Goal: Task Accomplishment & Management: Use online tool/utility

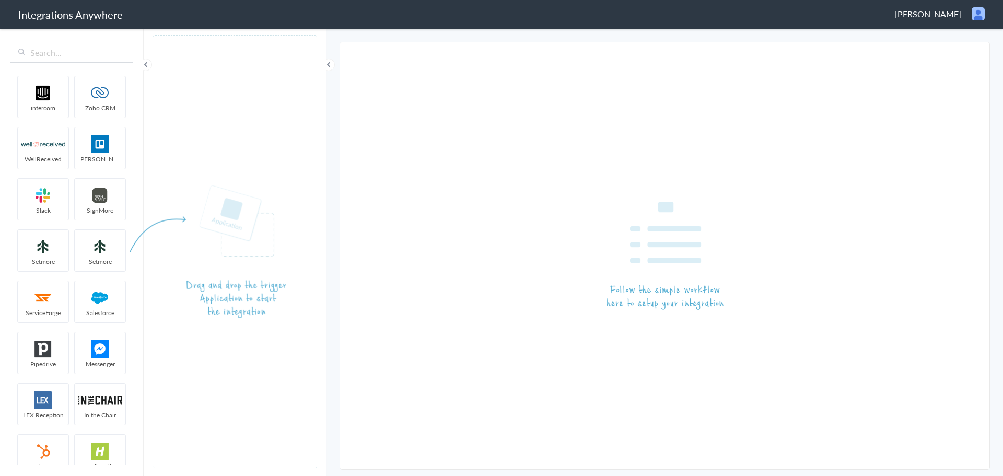
click at [929, 14] on span "[PERSON_NAME]" at bounding box center [928, 14] width 66 height 12
click at [966, 37] on li "Logout" at bounding box center [956, 38] width 72 height 16
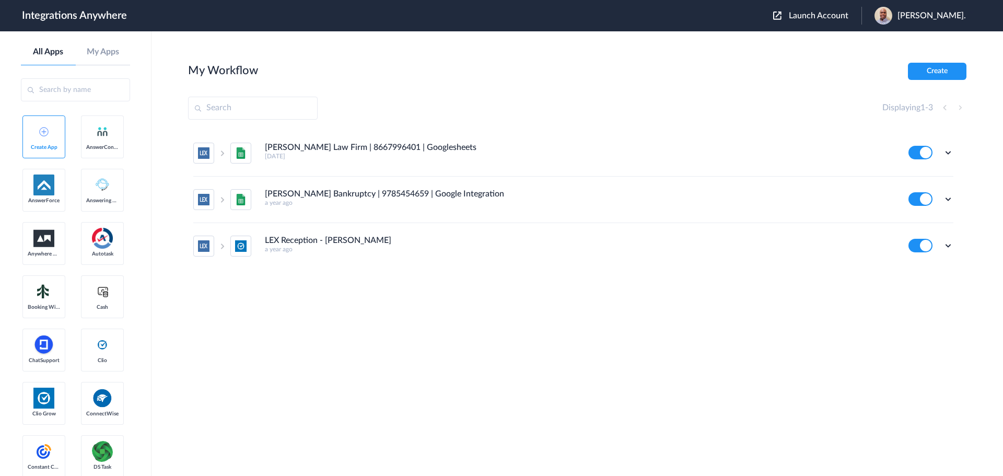
click at [840, 16] on span "Launch Account" at bounding box center [819, 15] width 60 height 8
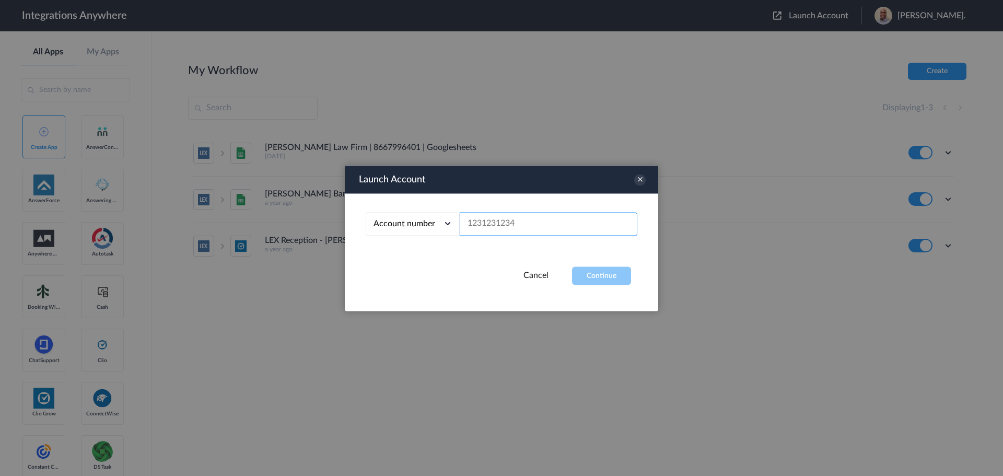
paste input "4079799797"
click at [610, 269] on button "Continue" at bounding box center [601, 276] width 59 height 18
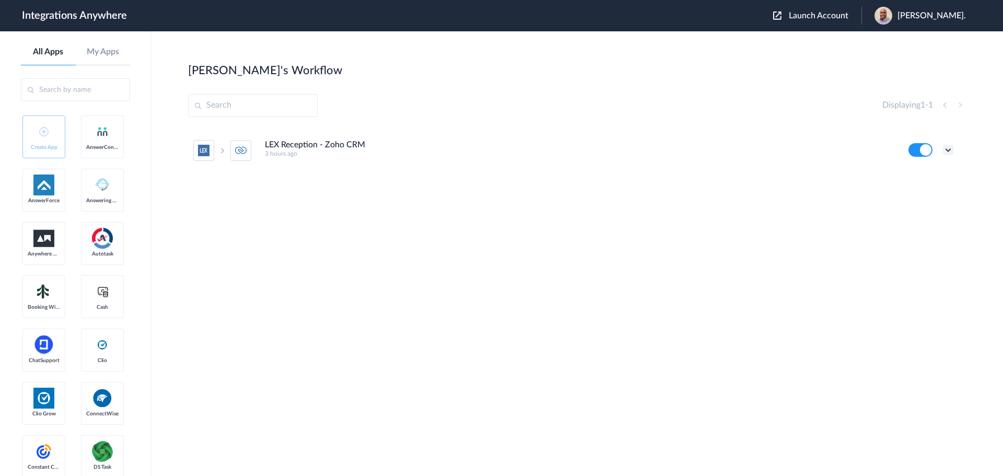
click at [951, 148] on icon at bounding box center [948, 150] width 10 height 10
click at [925, 176] on li "Edit" at bounding box center [920, 174] width 68 height 19
click at [954, 151] on ul "LEX Reception - Zoho CRM 3 hours ago Edit Task history Delete" at bounding box center [573, 151] width 771 height 46
click at [952, 151] on icon at bounding box center [948, 150] width 10 height 10
click at [915, 195] on link "Task history" at bounding box center [919, 193] width 50 height 7
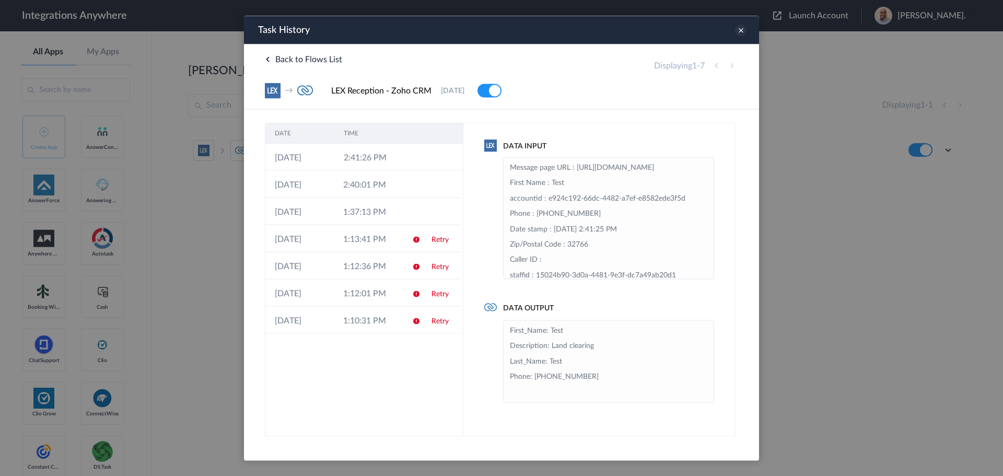
click at [741, 31] on icon at bounding box center [740, 30] width 11 height 11
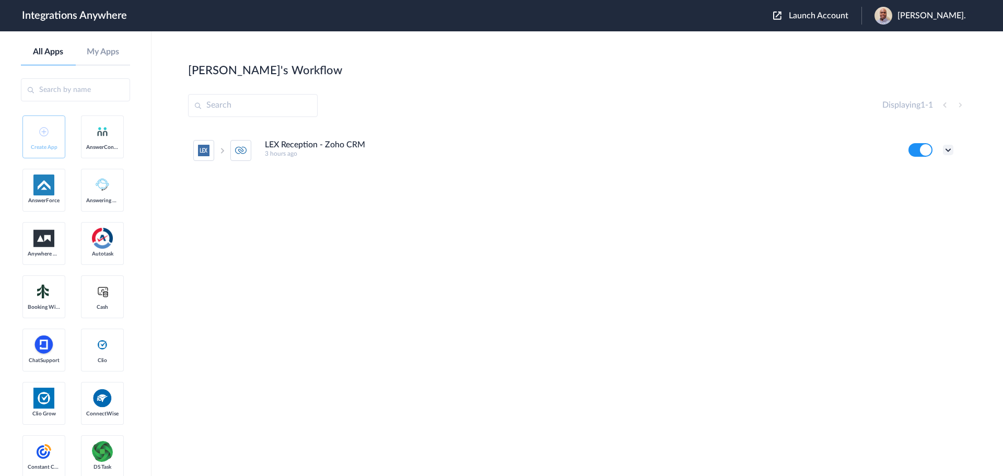
click at [948, 151] on icon at bounding box center [948, 150] width 10 height 10
click at [928, 193] on link "Task history" at bounding box center [919, 193] width 50 height 7
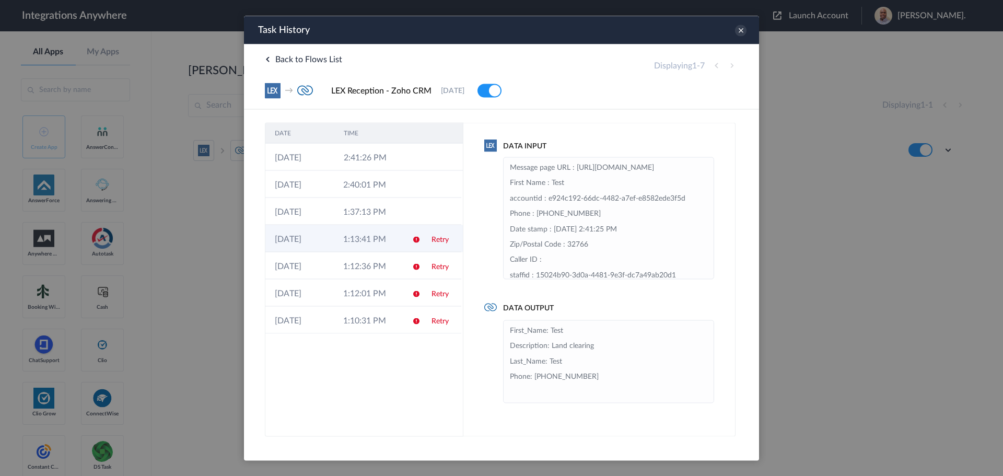
click at [376, 233] on td "1:13:41 PM" at bounding box center [368, 238] width 68 height 27
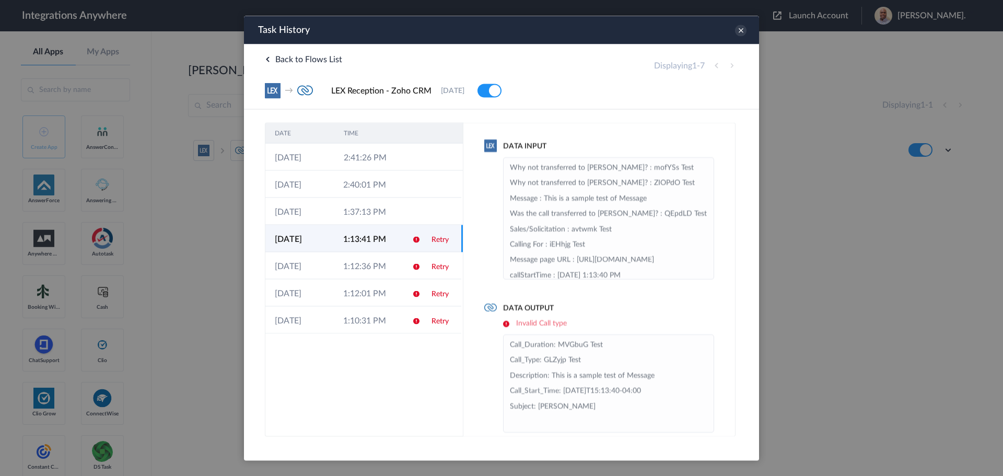
click at [432, 227] on td "Retry" at bounding box center [441, 238] width 39 height 27
click at [422, 216] on td at bounding box center [441, 211] width 39 height 27
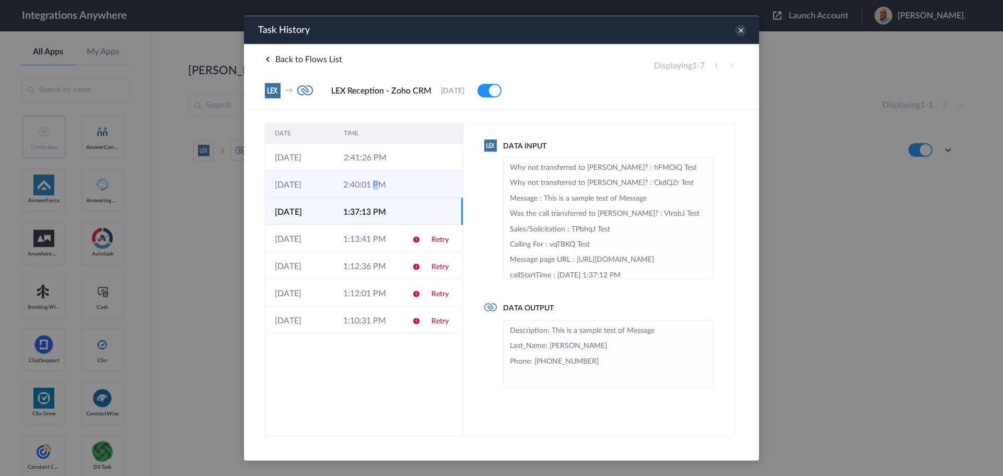
click at [376, 187] on td "2:40:01 PM" at bounding box center [368, 183] width 68 height 27
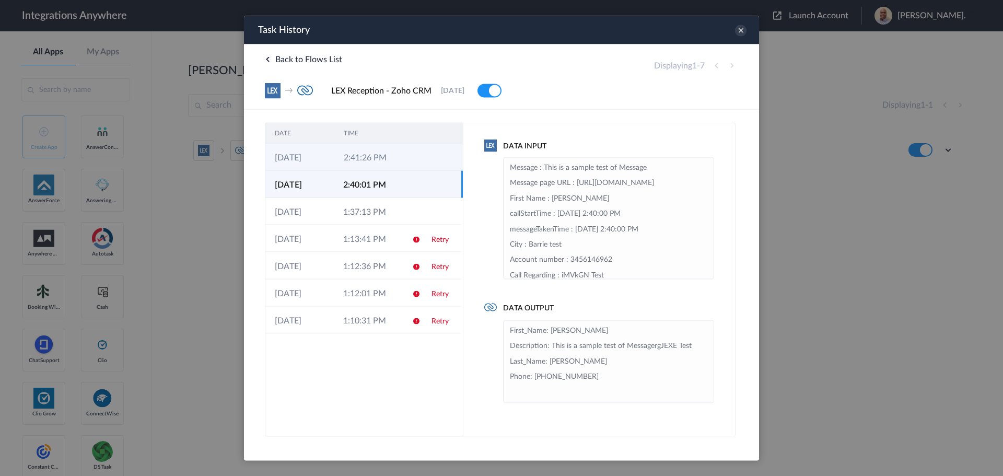
click at [383, 161] on td "2:41:26 PM" at bounding box center [368, 156] width 69 height 27
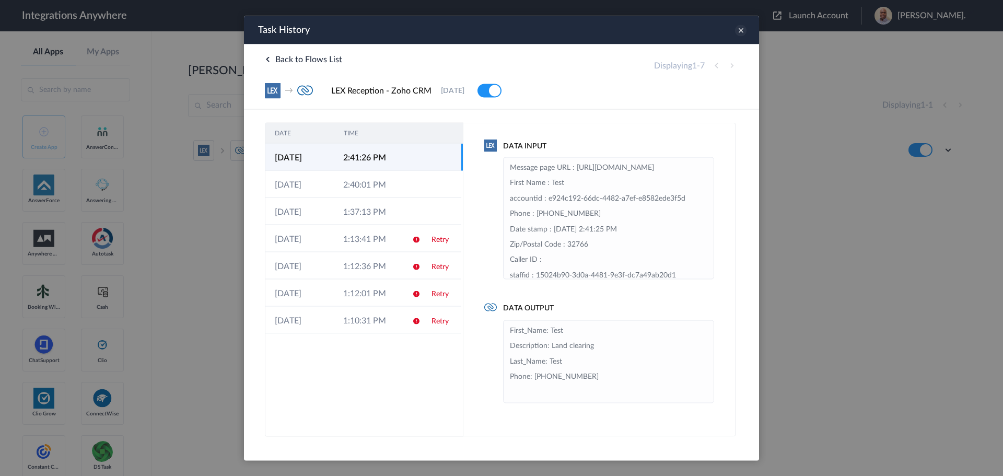
click at [742, 31] on icon at bounding box center [740, 30] width 11 height 11
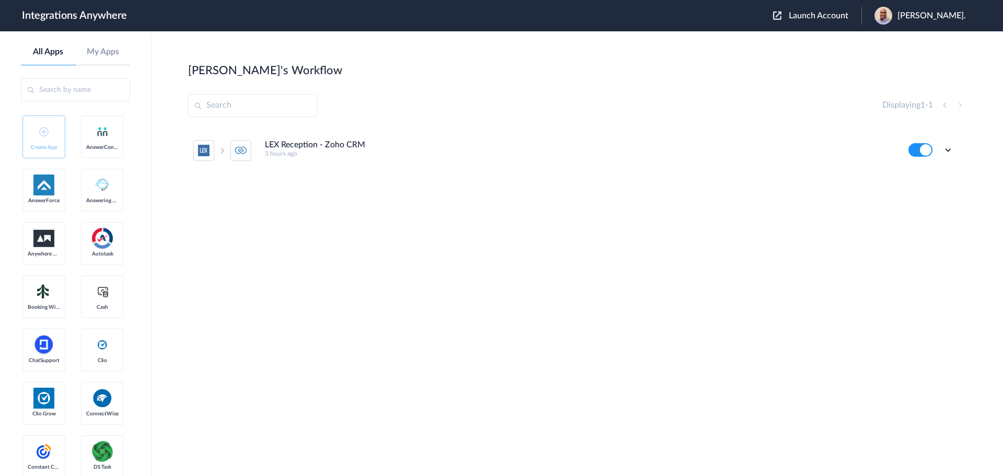
click at [823, 21] on div "Launch Account Patrick Asukujnr. My Account Logout" at bounding box center [875, 16] width 203 height 18
click at [823, 17] on span "Launch Account" at bounding box center [819, 15] width 60 height 8
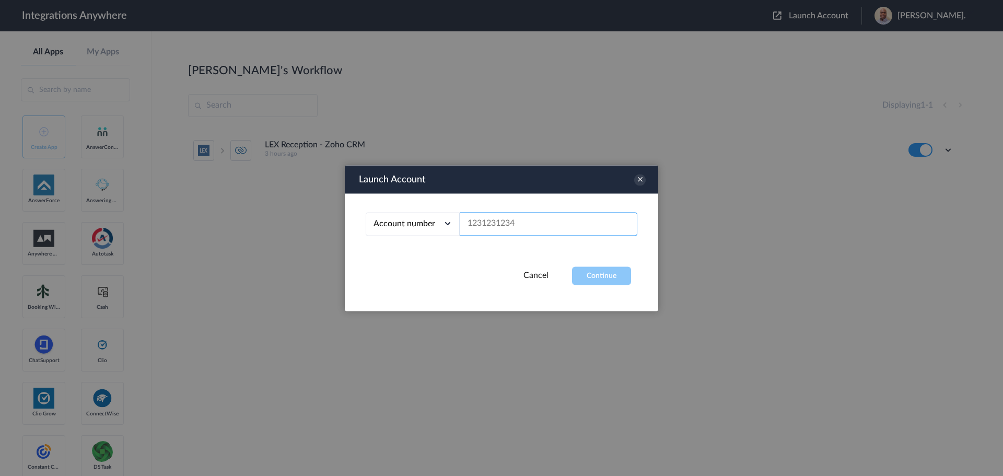
click at [523, 223] on input "text" at bounding box center [549, 224] width 178 height 24
click at [496, 218] on input "text" at bounding box center [549, 224] width 178 height 24
paste input "4079799797"
type input "4079799797"
click at [608, 269] on button "Continue" at bounding box center [601, 276] width 59 height 18
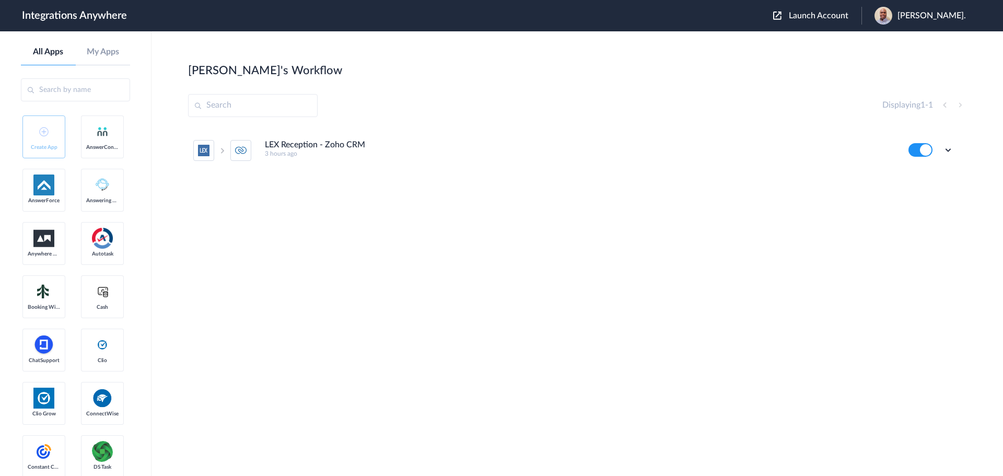
click at [942, 146] on div "Edit Task history Delete" at bounding box center [931, 150] width 45 height 14
click at [948, 148] on icon at bounding box center [948, 150] width 10 height 10
click at [937, 198] on li "Task history" at bounding box center [920, 193] width 68 height 19
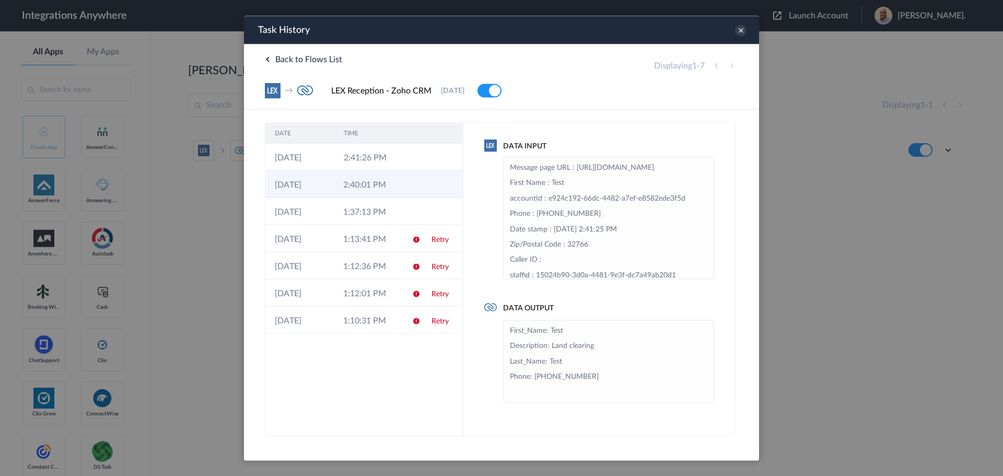
click at [344, 190] on td "2:40:01 PM" at bounding box center [368, 183] width 68 height 27
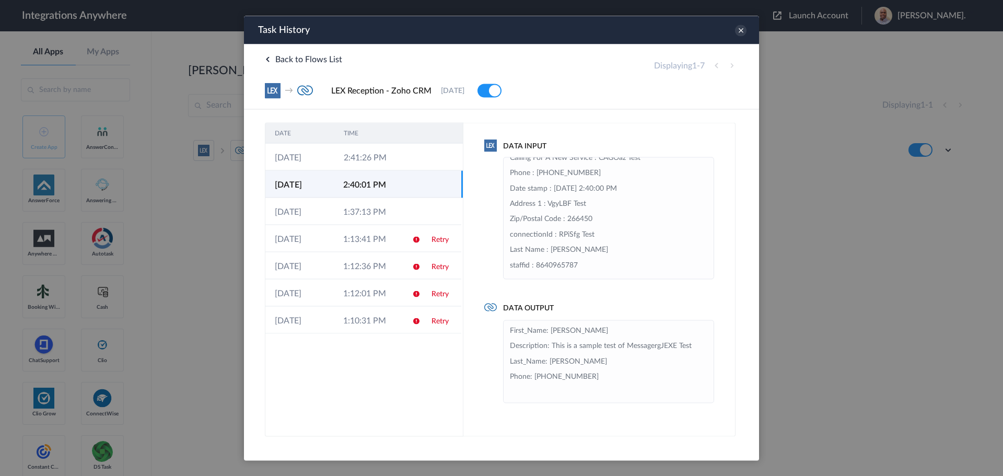
scroll to position [176, 0]
click at [741, 34] on icon at bounding box center [740, 30] width 11 height 11
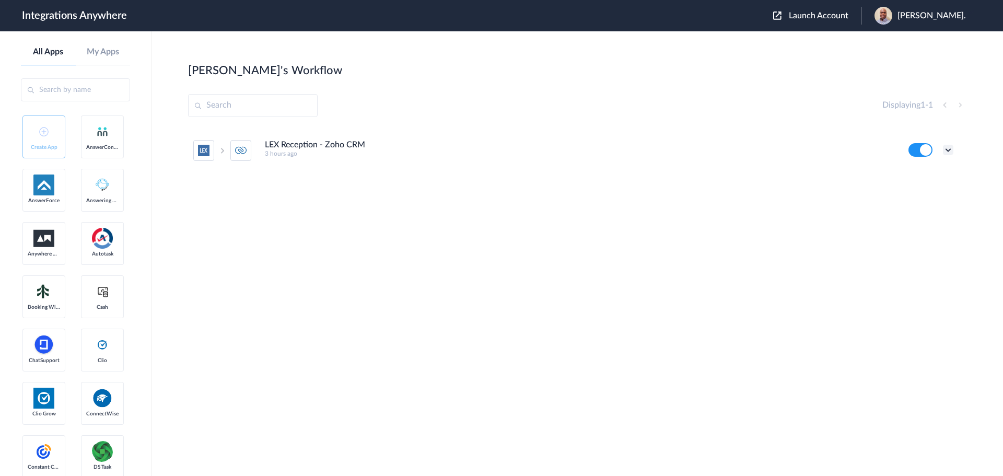
click at [948, 151] on icon at bounding box center [948, 150] width 10 height 10
click at [926, 180] on li "Edit" at bounding box center [920, 174] width 68 height 19
click at [946, 150] on icon at bounding box center [948, 150] width 10 height 10
click at [911, 174] on link "Edit" at bounding box center [906, 173] width 25 height 7
click at [949, 153] on icon at bounding box center [948, 150] width 10 height 10
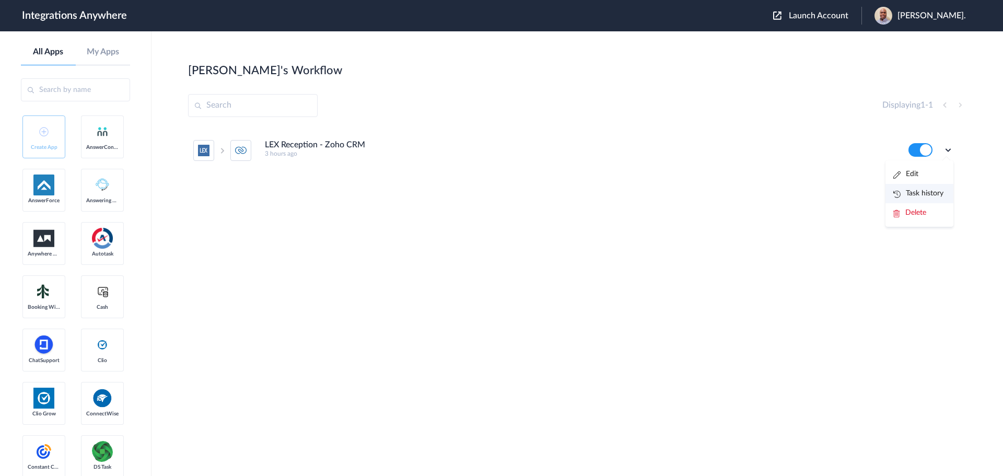
click at [916, 194] on link "Task history" at bounding box center [919, 193] width 50 height 7
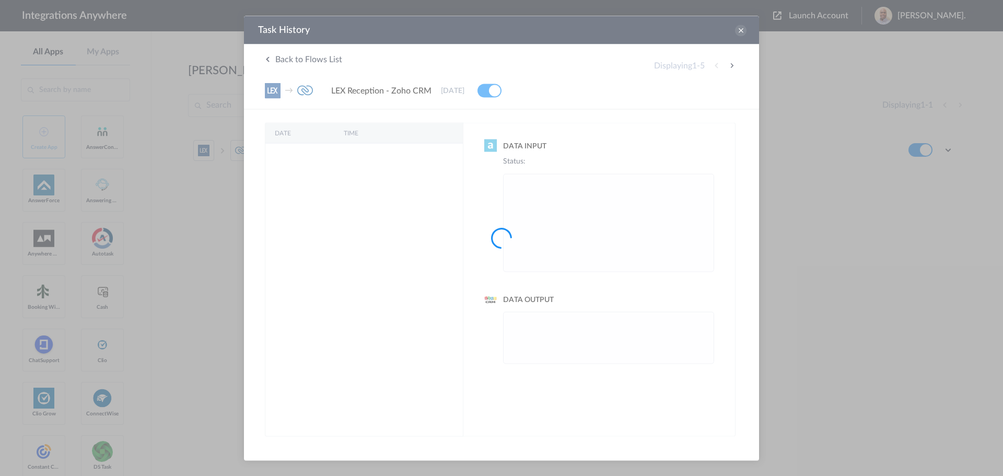
scroll to position [0, 0]
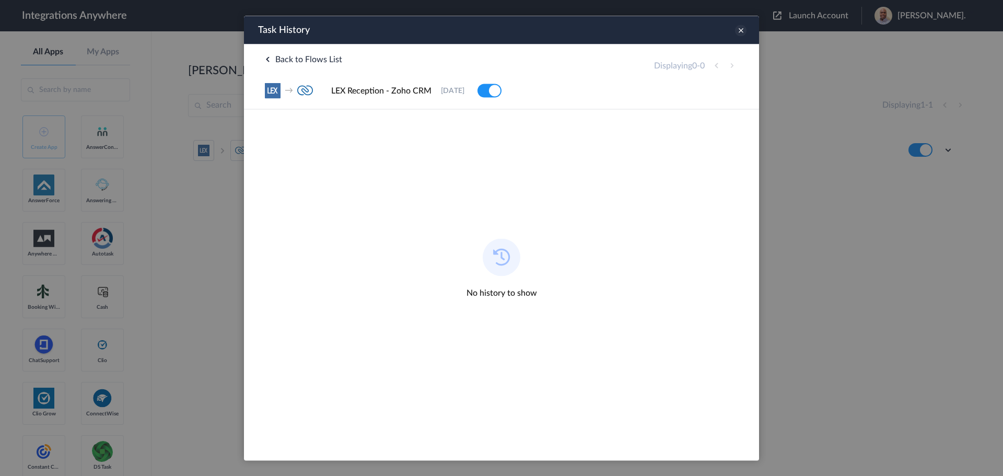
click at [743, 34] on icon at bounding box center [740, 30] width 11 height 11
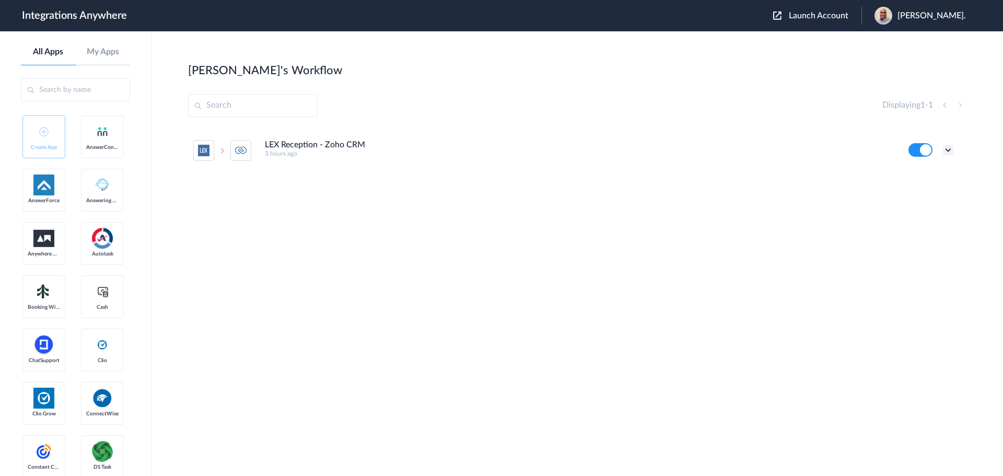
click at [947, 152] on icon at bounding box center [948, 150] width 10 height 10
click at [910, 171] on link "Edit" at bounding box center [906, 173] width 25 height 7
click at [948, 148] on icon at bounding box center [948, 150] width 10 height 10
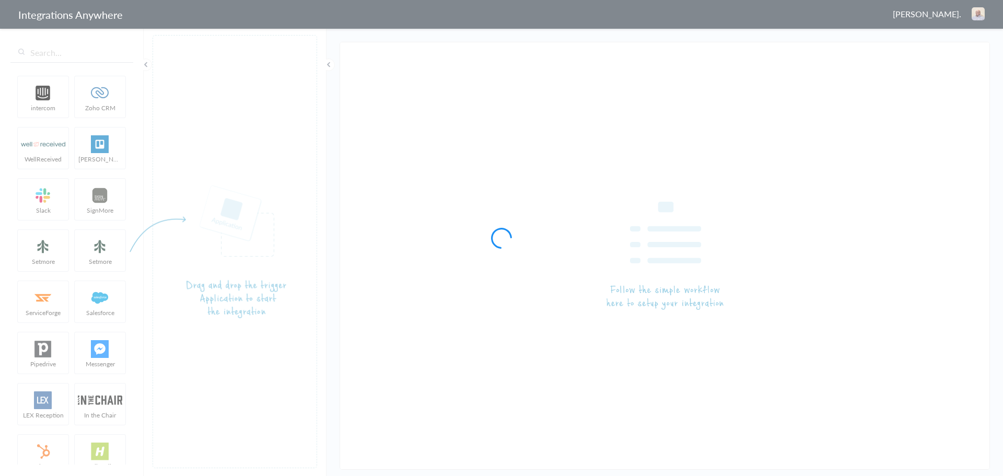
type input "LEX Reception - Zoho CRM"
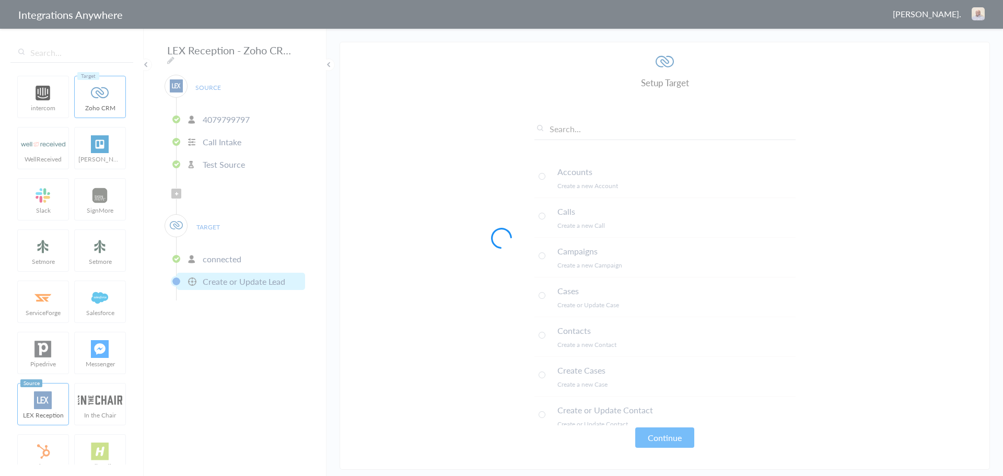
click at [219, 136] on div at bounding box center [501, 238] width 1003 height 476
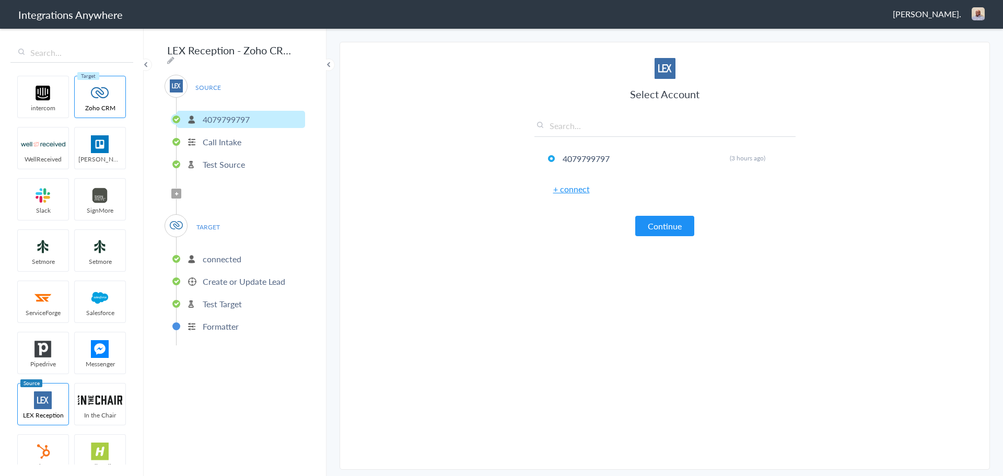
click at [224, 142] on p "Call Intake" at bounding box center [222, 142] width 39 height 12
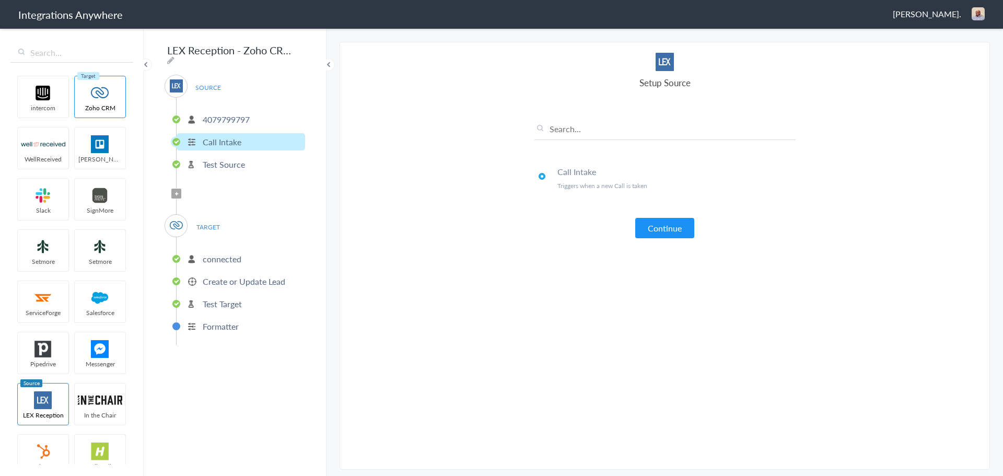
click at [236, 164] on p "Test Source" at bounding box center [224, 164] width 42 height 12
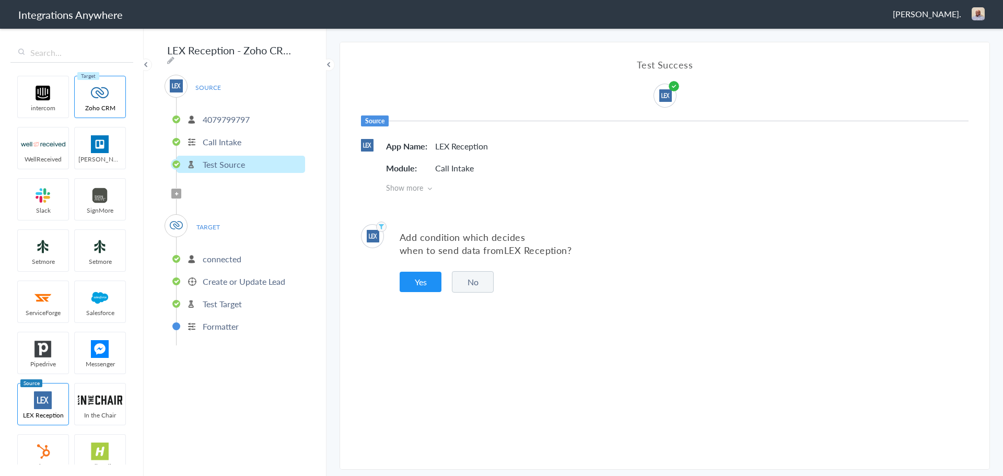
click at [214, 222] on span "TARGET" at bounding box center [208, 227] width 40 height 14
click at [231, 255] on p "connected" at bounding box center [222, 259] width 39 height 12
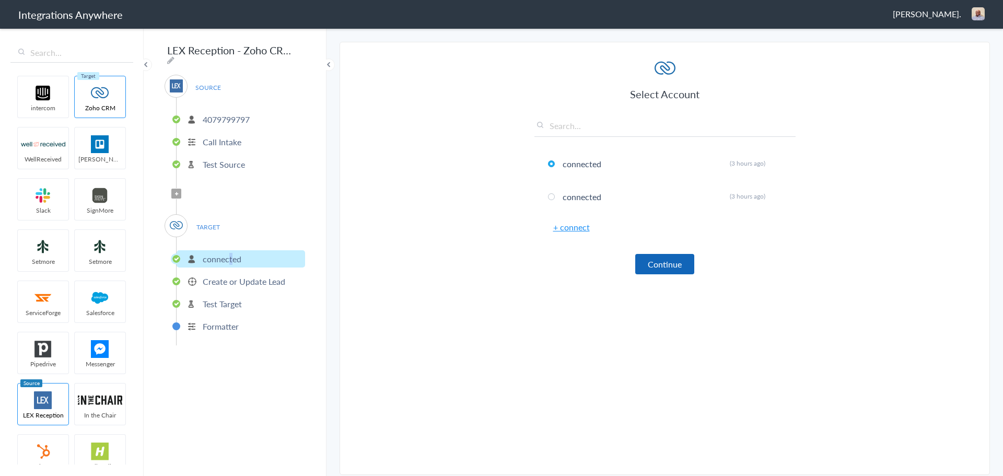
click at [649, 261] on button "Continue" at bounding box center [665, 264] width 59 height 20
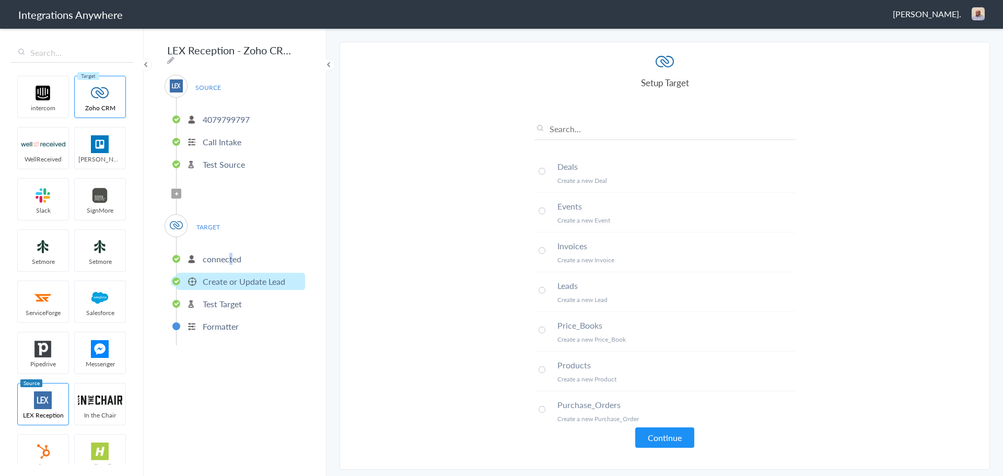
scroll to position [527, 0]
click at [662, 440] on button "Continue" at bounding box center [665, 438] width 59 height 20
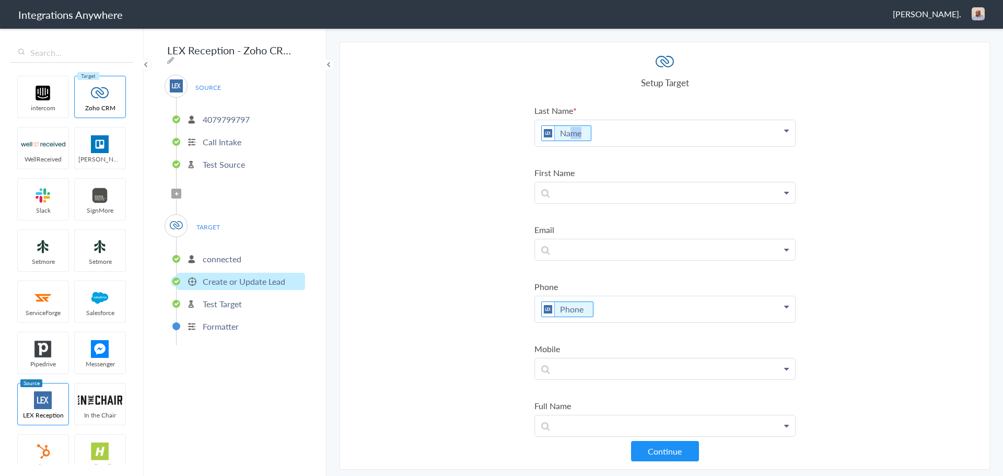
drag, startPoint x: 569, startPoint y: 133, endPoint x: 569, endPoint y: 142, distance: 8.9
click at [569, 142] on p "Name" at bounding box center [665, 133] width 260 height 26
click at [613, 135] on p "Name" at bounding box center [665, 133] width 260 height 26
click at [618, 84] on h4 "Setup Target" at bounding box center [665, 82] width 261 height 13
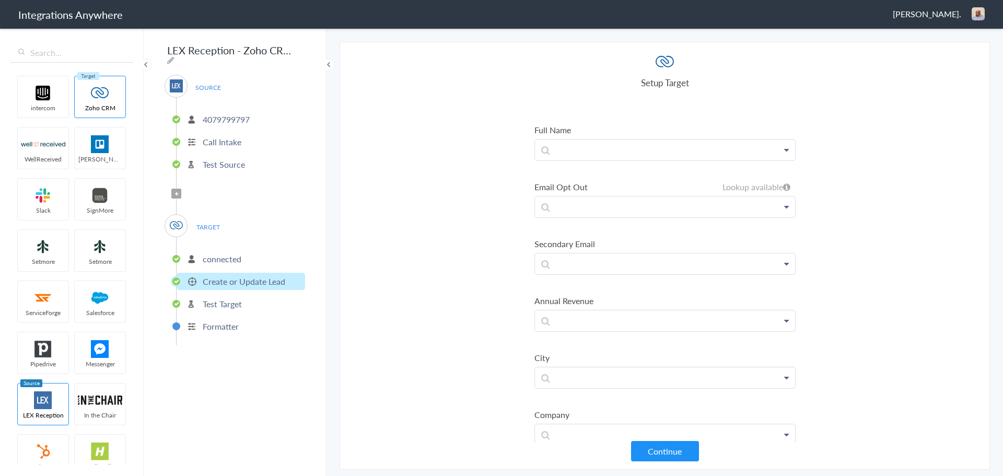
scroll to position [0, 0]
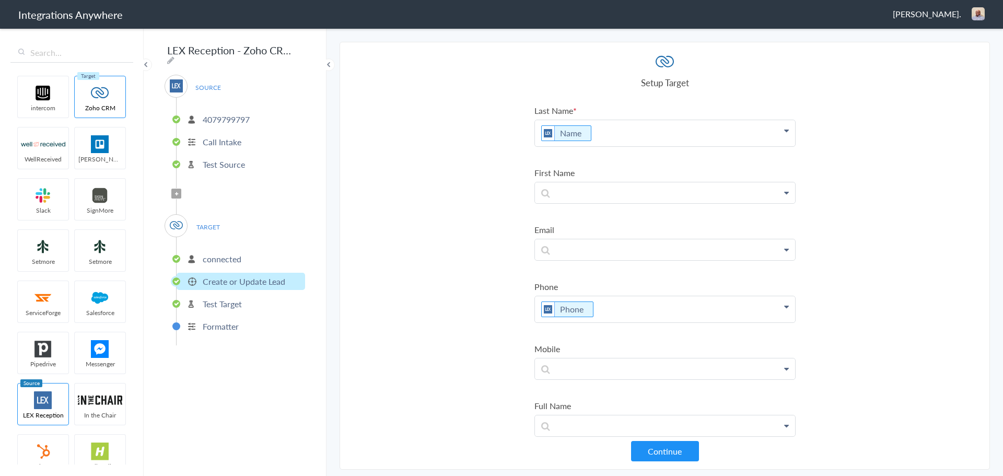
click at [345, 133] on section "Select Account 4079799797 Rename Delete (3 hours ago) + connect Continue Setup …" at bounding box center [665, 256] width 651 height 428
click at [622, 138] on p "Name" at bounding box center [665, 133] width 260 height 26
click at [623, 138] on p "Name" at bounding box center [665, 133] width 260 height 26
click at [899, 107] on section "Select Account 4079799797 Rename Delete (3 hours ago) + connect Continue Setup …" at bounding box center [665, 256] width 651 height 428
click at [649, 132] on p at bounding box center [665, 130] width 260 height 21
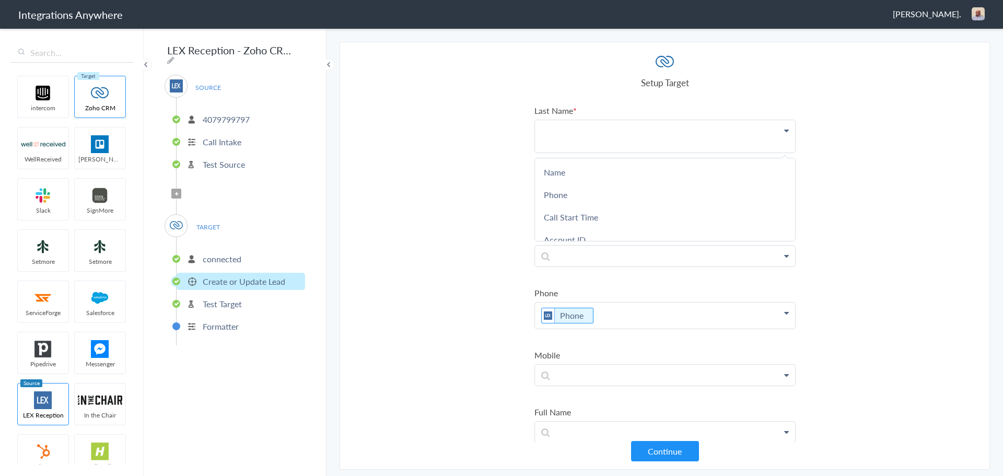
click at [716, 142] on p at bounding box center [665, 136] width 260 height 32
click at [216, 164] on p "Test Source" at bounding box center [224, 164] width 42 height 12
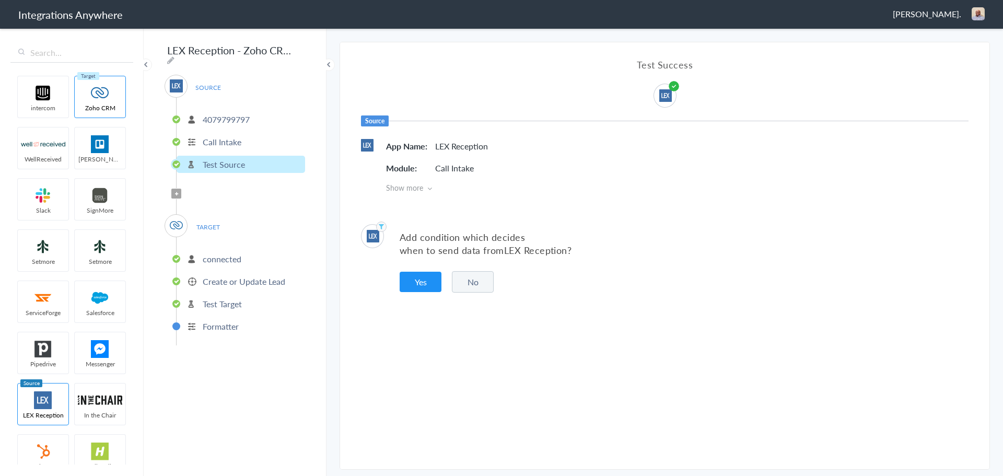
click at [424, 283] on button "Yes" at bounding box center [421, 282] width 42 height 20
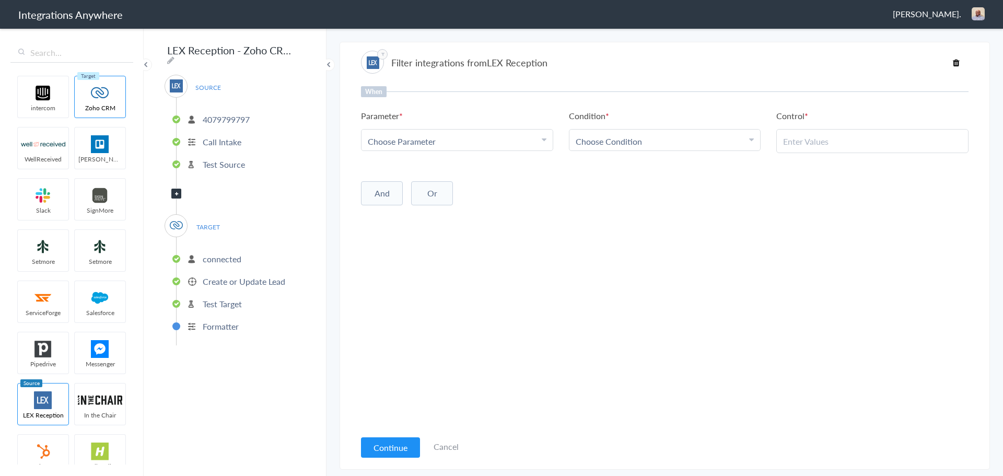
click at [447, 447] on link "Cancel" at bounding box center [446, 447] width 25 height 12
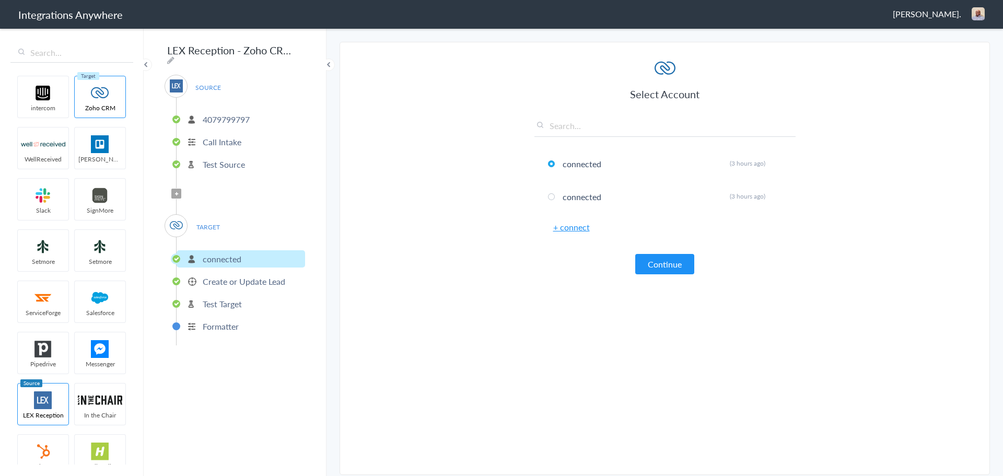
click at [661, 259] on button "Continue" at bounding box center [665, 264] width 59 height 20
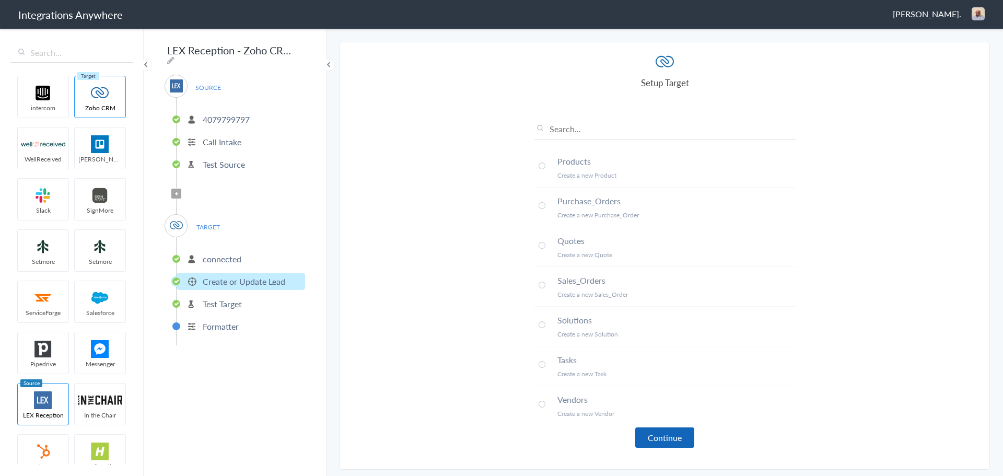
click at [665, 432] on button "Continue" at bounding box center [665, 438] width 59 height 20
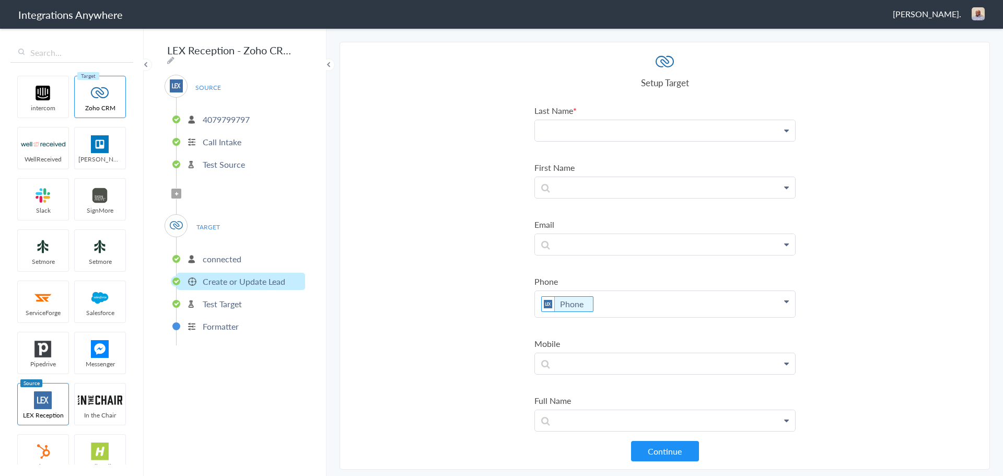
click at [638, 124] on p at bounding box center [665, 130] width 260 height 21
click at [579, 177] on link "Last Name" at bounding box center [665, 183] width 260 height 22
click at [571, 195] on p at bounding box center [665, 192] width 260 height 21
click at [574, 250] on link "Last Name" at bounding box center [665, 245] width 260 height 22
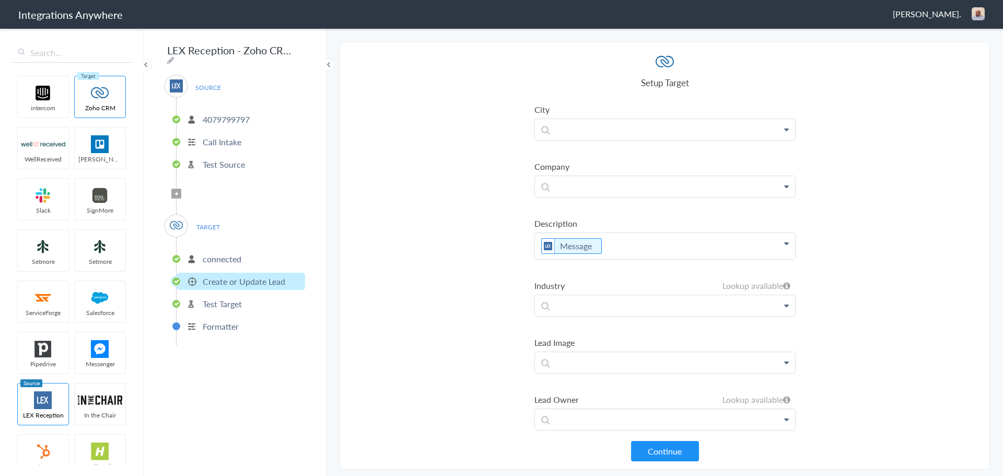
click at [667, 260] on ul "Last Name Last Name First Name Last Name Phone Call Start Time Account ID Date …" at bounding box center [665, 259] width 261 height 1368
click at [632, 248] on p "Message" at bounding box center [665, 246] width 260 height 26
click at [543, 245] on img at bounding box center [548, 246] width 13 height 15
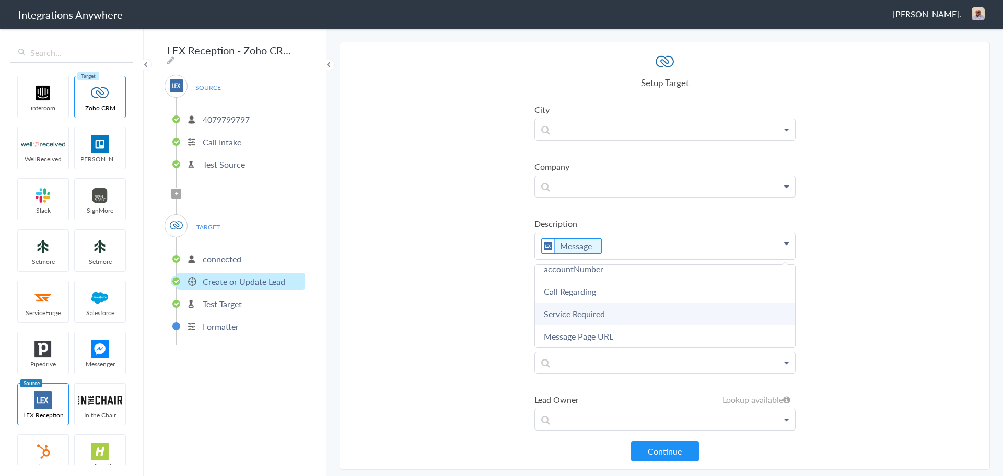
click at [598, 320] on link "Service Required" at bounding box center [665, 314] width 260 height 22
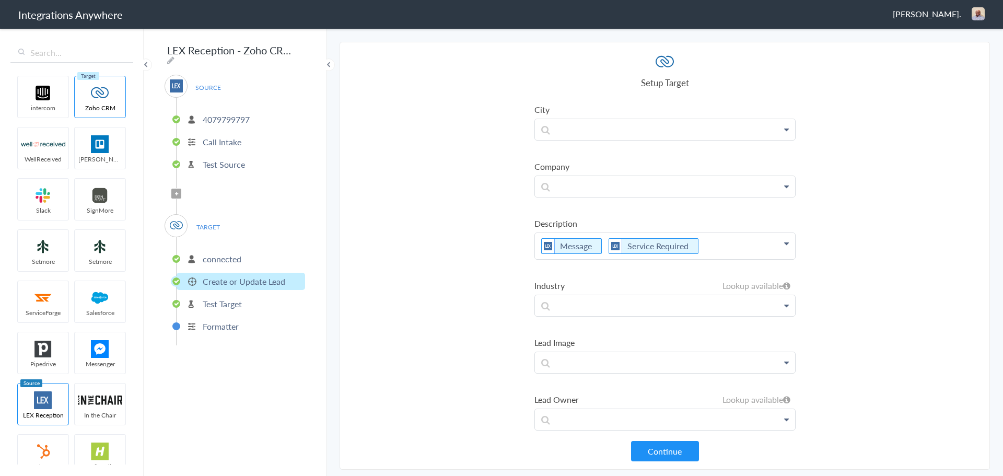
click at [925, 254] on section "Select Account 4079799797 Rename Delete (3 hours ago) + connect Continue Setup …" at bounding box center [665, 256] width 651 height 428
click at [661, 448] on button "Continue" at bounding box center [665, 451] width 68 height 20
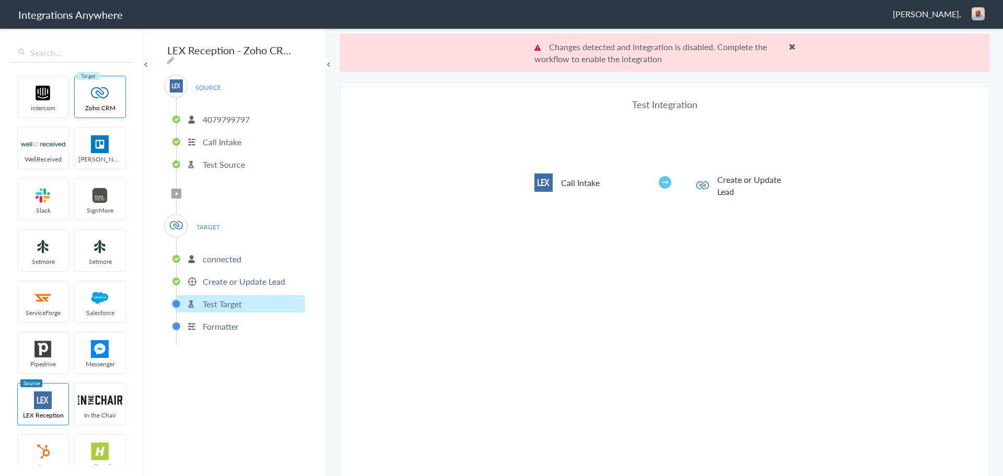
click at [788, 49] on p "Changes detected and integration is disabled. Complete the workflow to enable t…" at bounding box center [665, 53] width 261 height 24
click at [789, 49] on span at bounding box center [792, 46] width 7 height 8
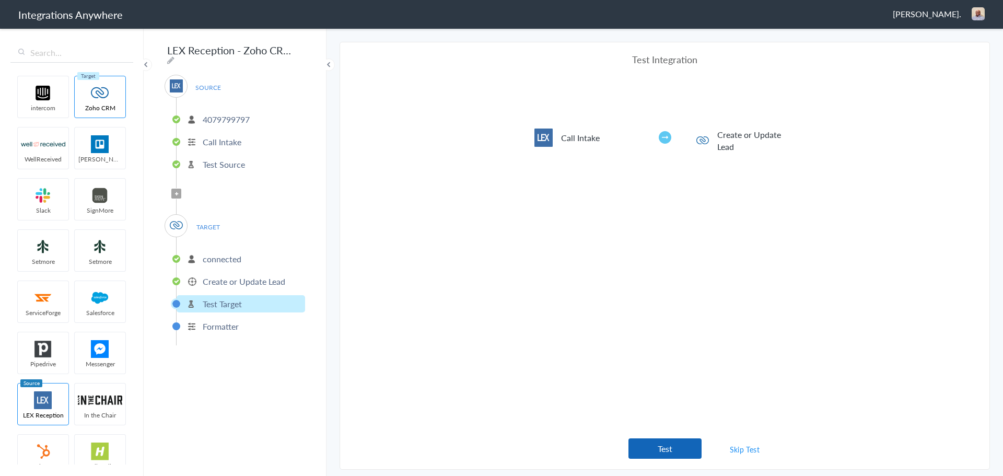
click at [666, 446] on button "Test" at bounding box center [665, 449] width 73 height 20
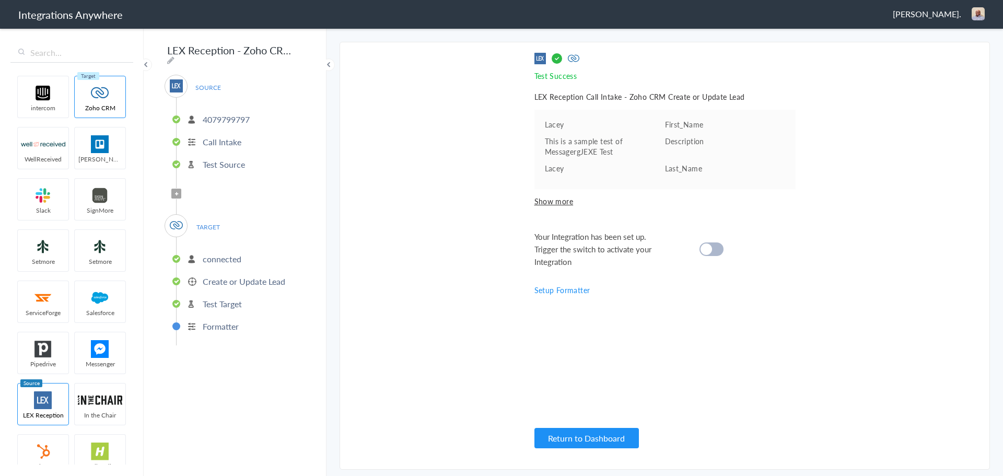
click at [716, 248] on div at bounding box center [712, 250] width 24 height 14
click at [586, 436] on button "Return to Dashboard" at bounding box center [587, 438] width 105 height 20
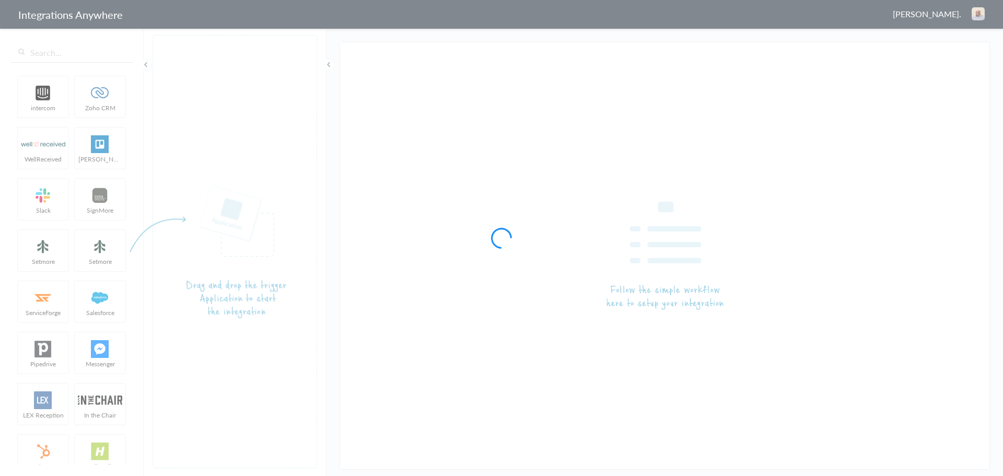
type input "LEX Reception - Zoho CRM"
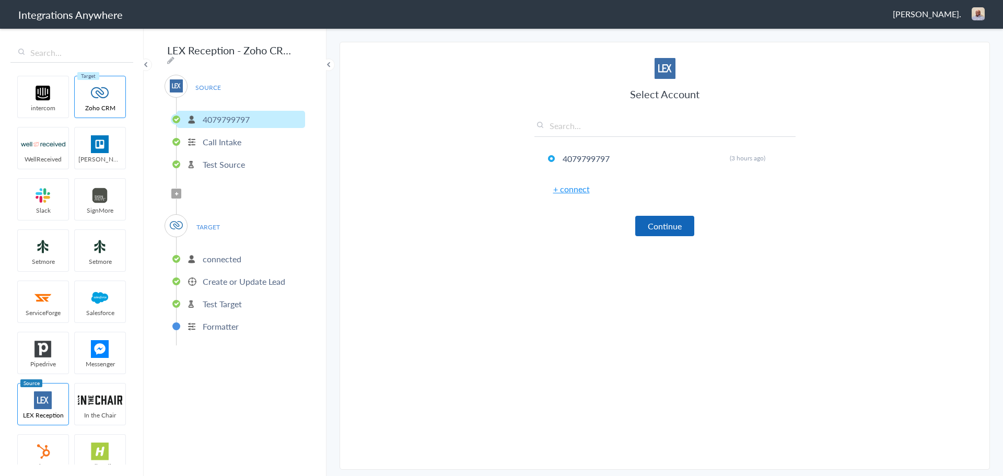
click at [671, 230] on button "Continue" at bounding box center [665, 226] width 59 height 20
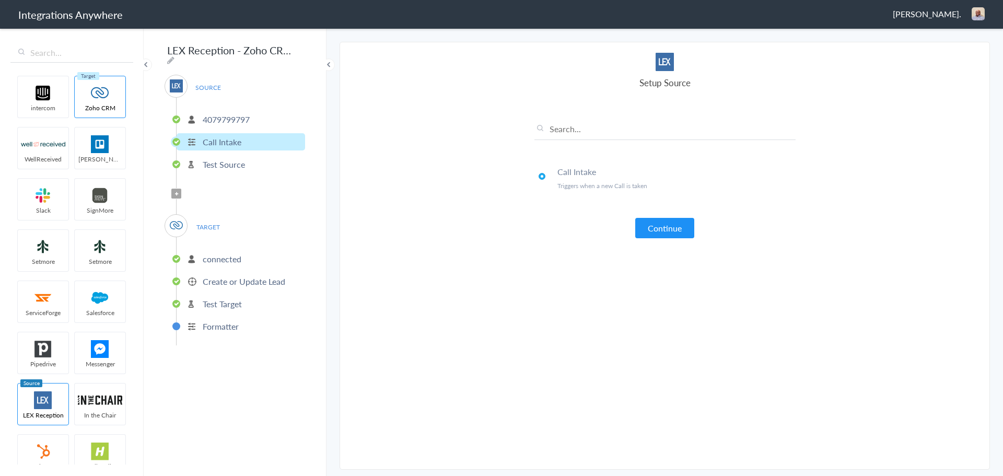
click at [671, 230] on button "Continue" at bounding box center [665, 228] width 59 height 20
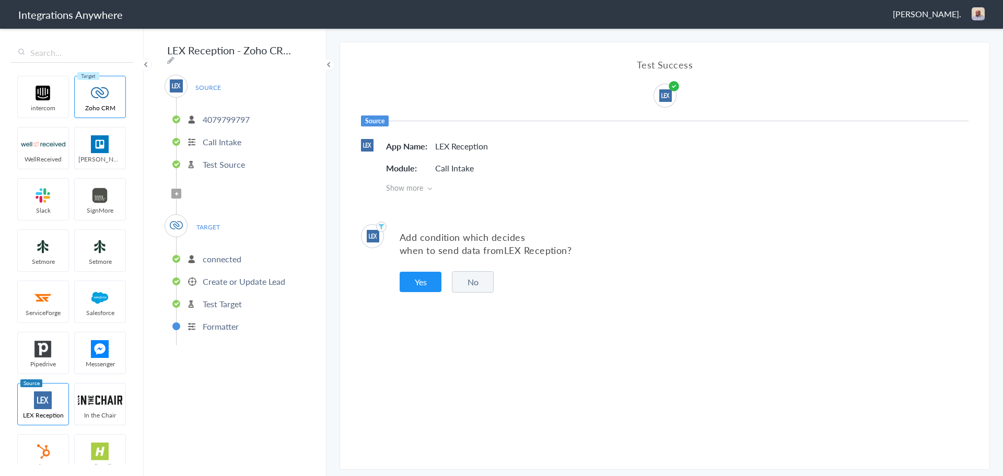
click at [478, 280] on button "No" at bounding box center [473, 281] width 42 height 21
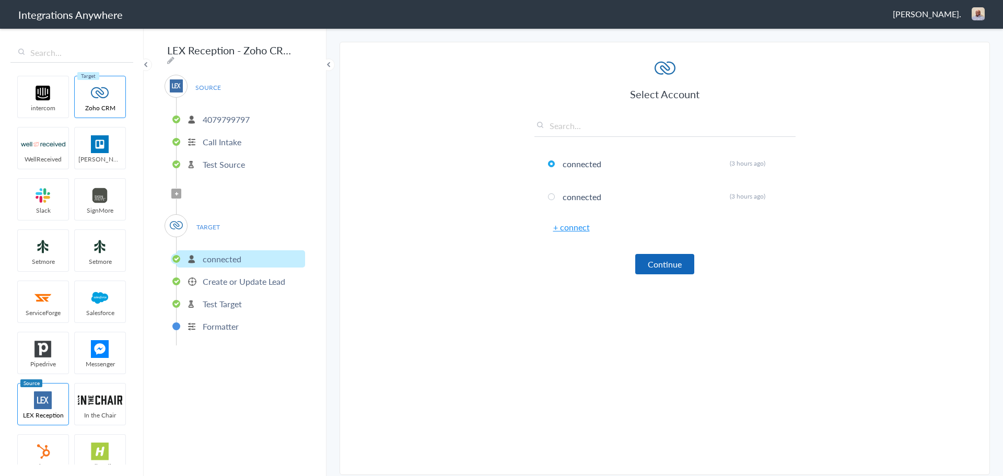
click at [677, 269] on button "Continue" at bounding box center [665, 264] width 59 height 20
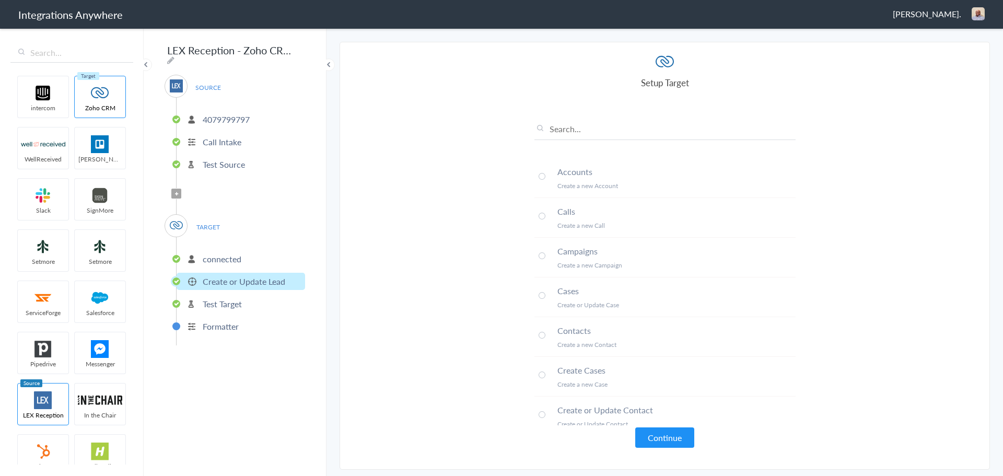
click at [673, 431] on button "Continue" at bounding box center [665, 438] width 59 height 20
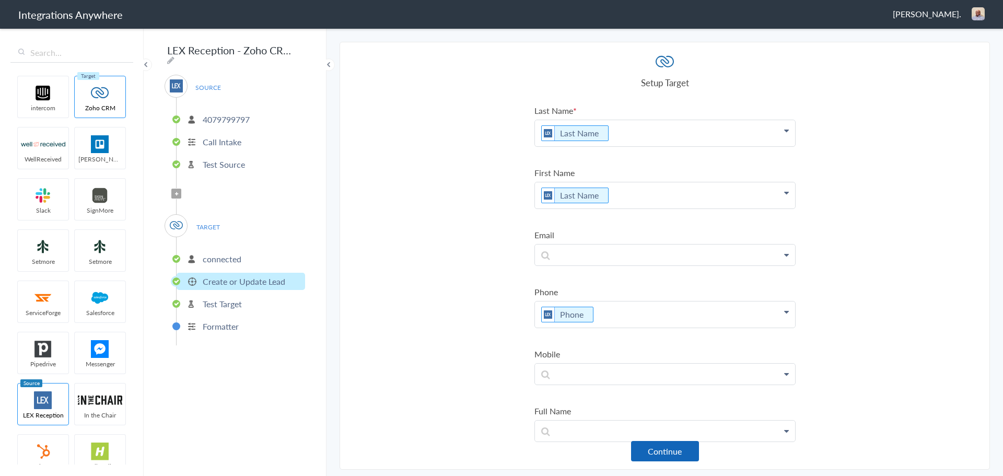
click at [670, 454] on button "Continue" at bounding box center [665, 451] width 68 height 20
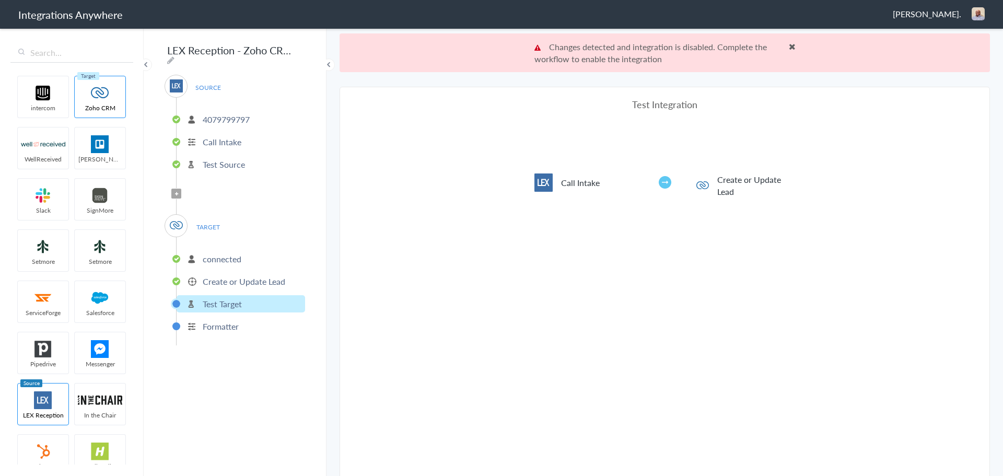
click at [789, 48] on span at bounding box center [792, 46] width 7 height 8
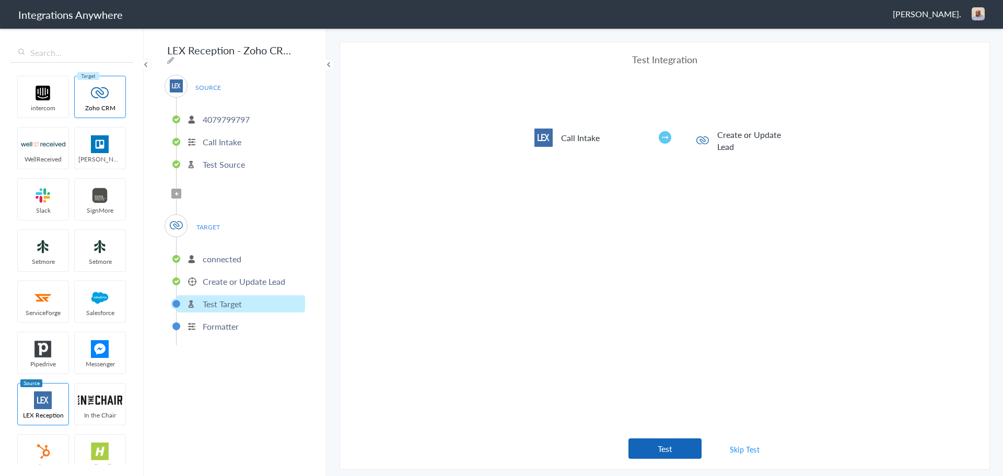
click at [670, 447] on button "Test" at bounding box center [665, 449] width 73 height 20
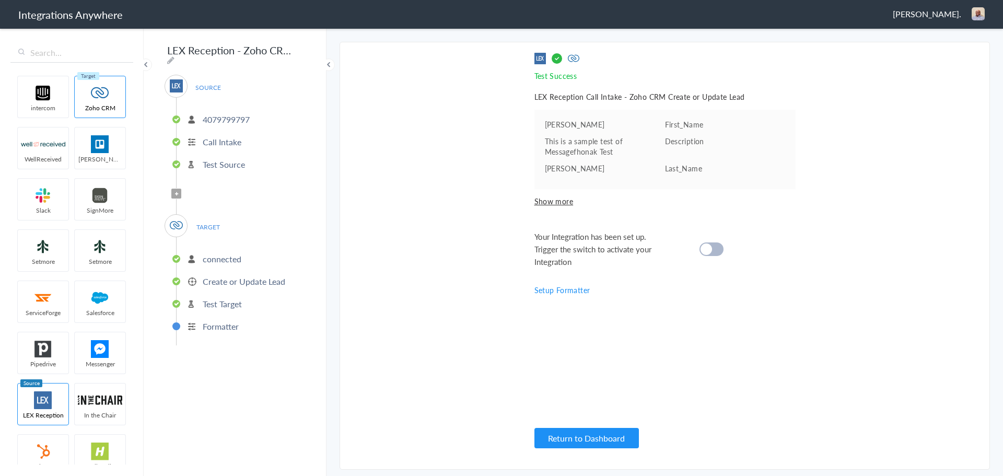
click at [718, 252] on div at bounding box center [712, 250] width 24 height 14
click at [596, 436] on button "Return to Dashboard" at bounding box center [587, 438] width 105 height 20
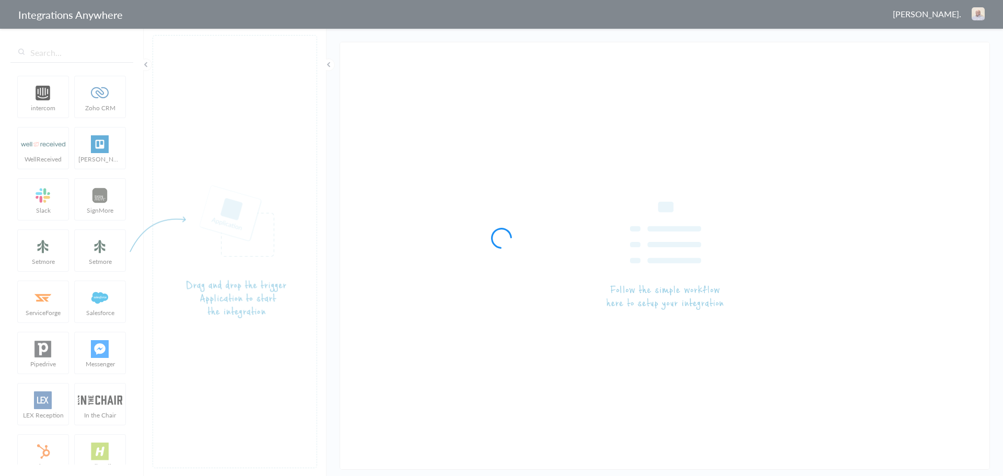
type input "LEX Reception - Zoho CRM"
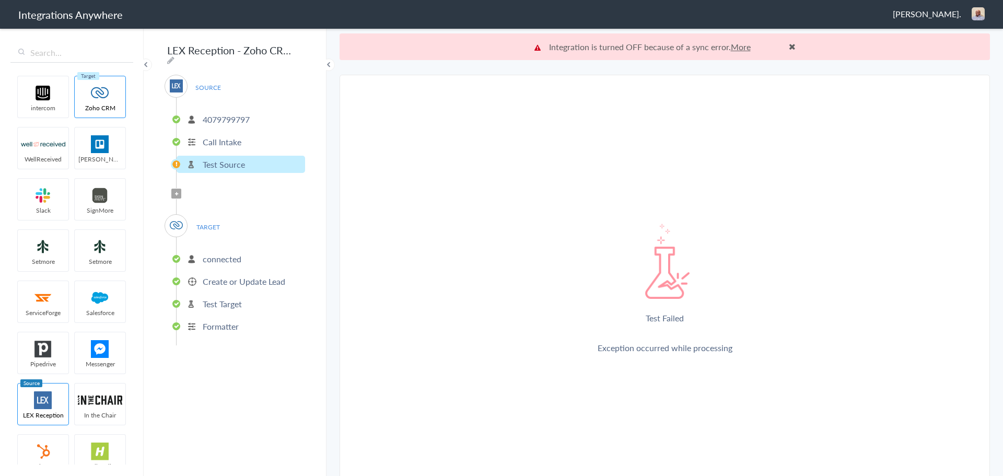
click at [790, 48] on span at bounding box center [792, 46] width 7 height 8
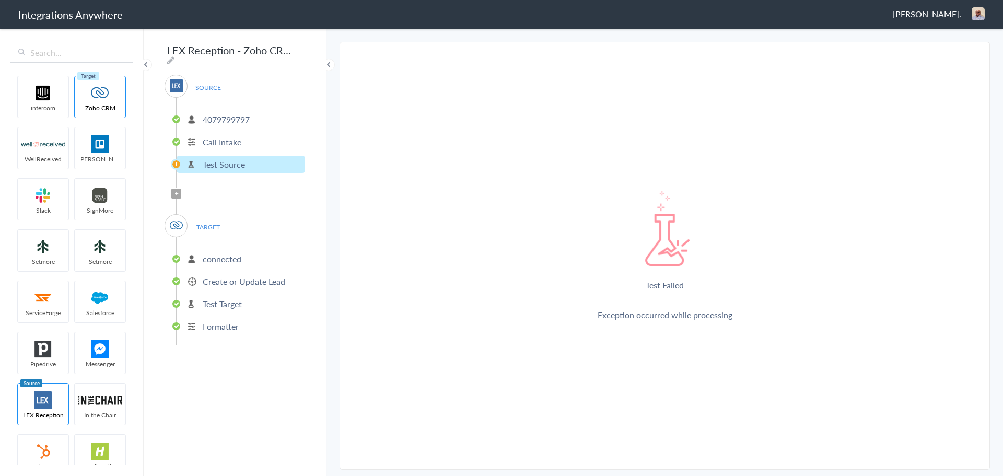
click at [219, 140] on p "Call Intake" at bounding box center [222, 142] width 39 height 12
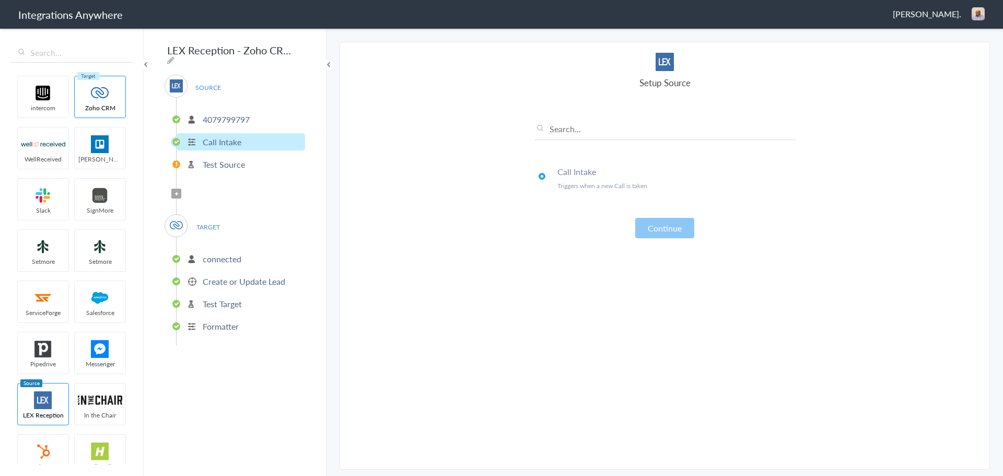
click at [247, 113] on p "4079799797" at bounding box center [226, 119] width 47 height 12
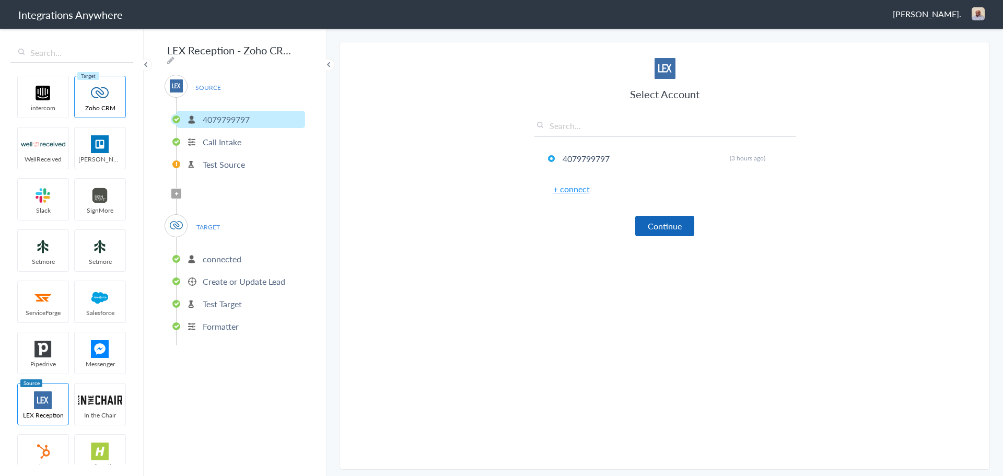
click at [659, 223] on button "Continue" at bounding box center [665, 226] width 59 height 20
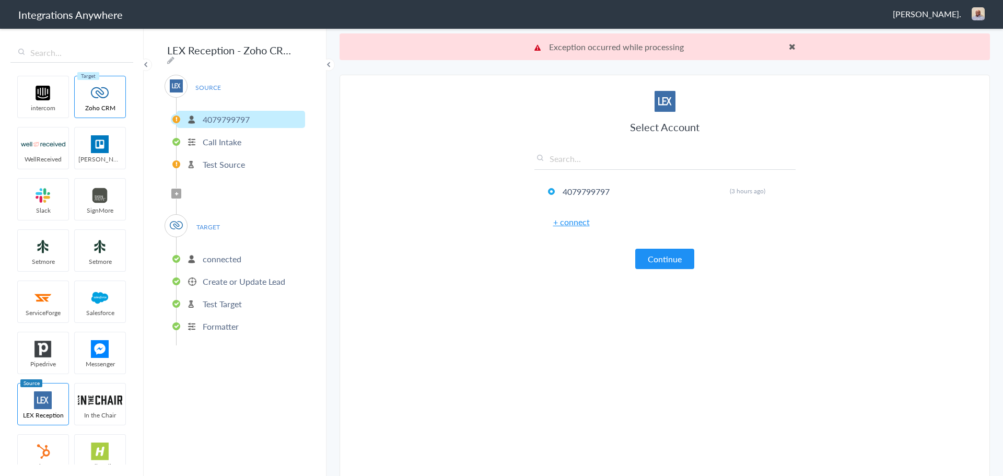
click at [790, 48] on span at bounding box center [792, 46] width 7 height 8
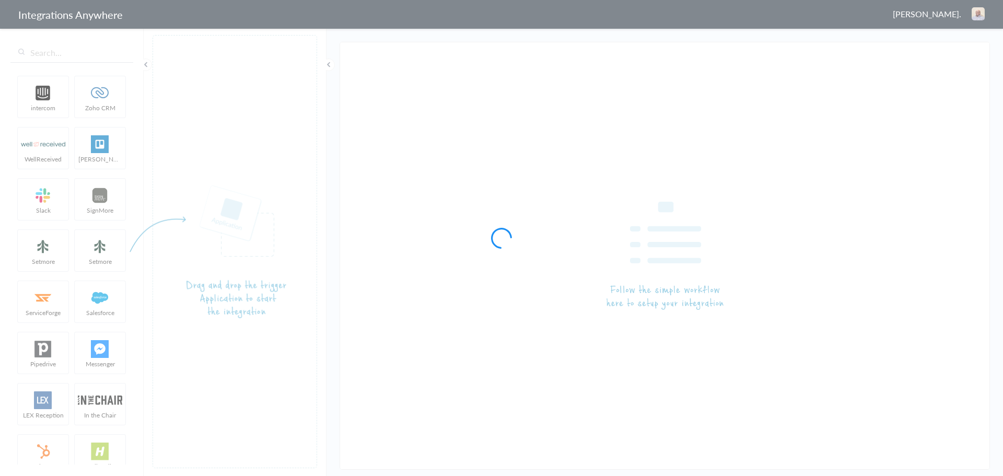
type input "LEX Reception - Zoho CRM"
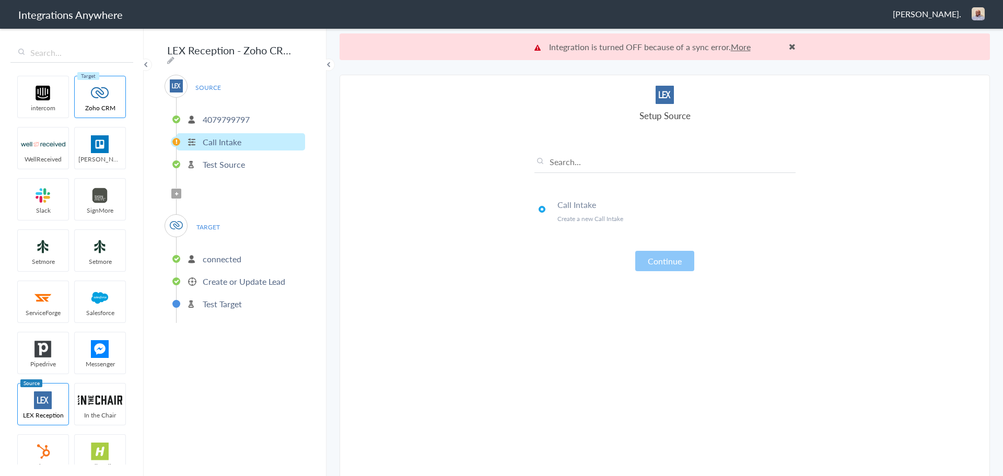
click at [208, 117] on p "4079799797" at bounding box center [226, 119] width 47 height 12
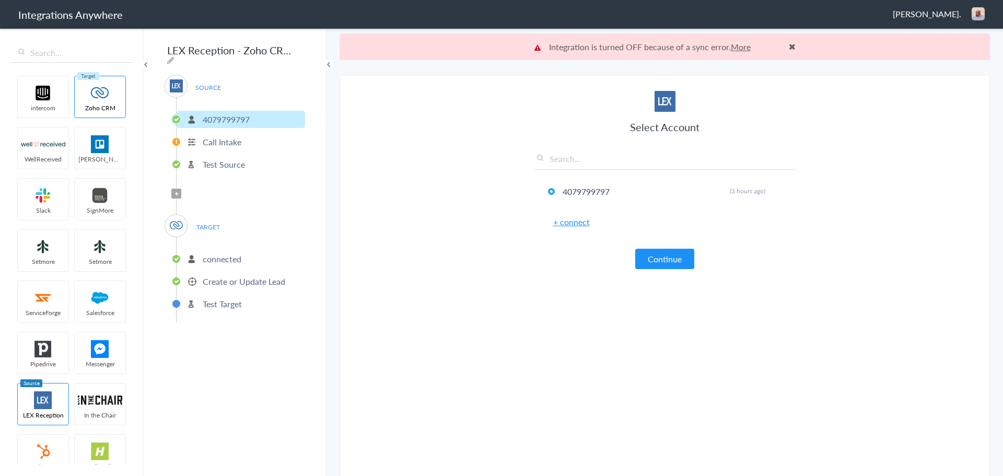
click at [581, 225] on link "+ connect" at bounding box center [571, 222] width 37 height 12
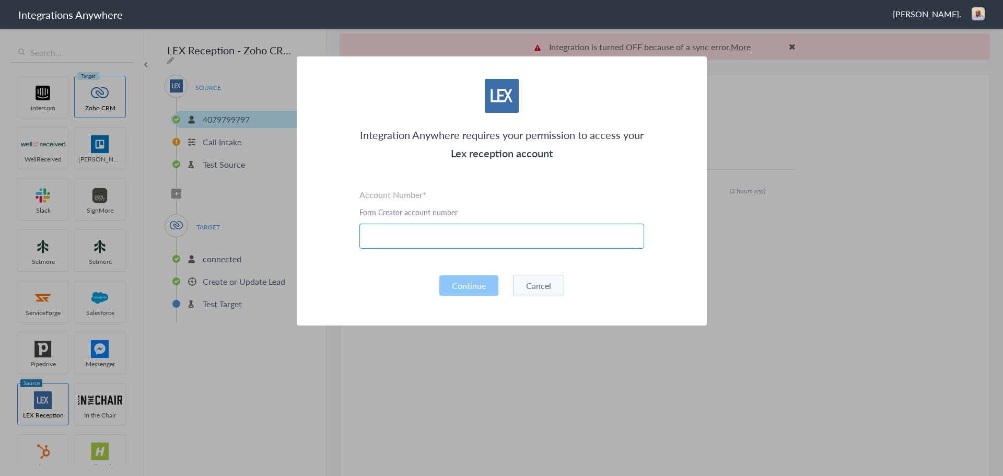
click at [477, 241] on input "text" at bounding box center [502, 236] width 285 height 25
click at [596, 172] on div "Integration Anywhere requires your permission to access your Lex reception acco…" at bounding box center [502, 190] width 410 height 269
paste input "4079799797"
type input "4079799797"
click at [474, 280] on button "Continue" at bounding box center [469, 285] width 59 height 20
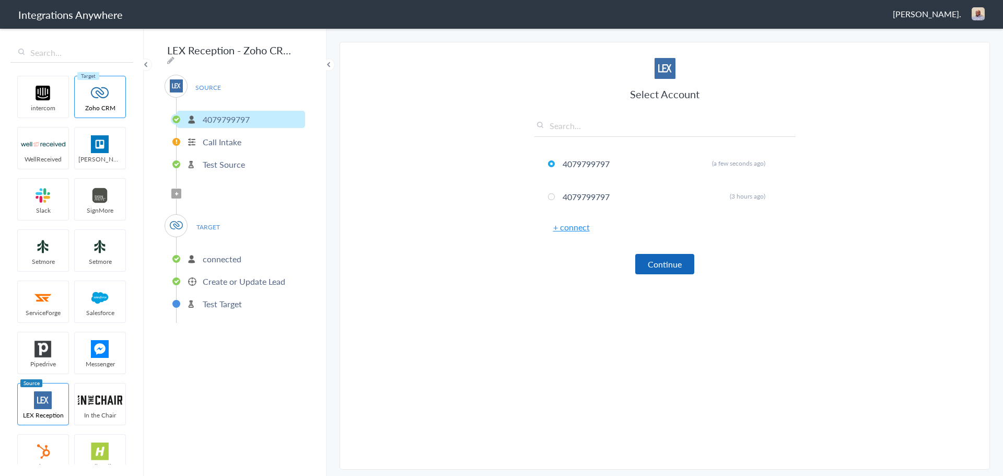
click at [672, 266] on button "Continue" at bounding box center [665, 264] width 59 height 20
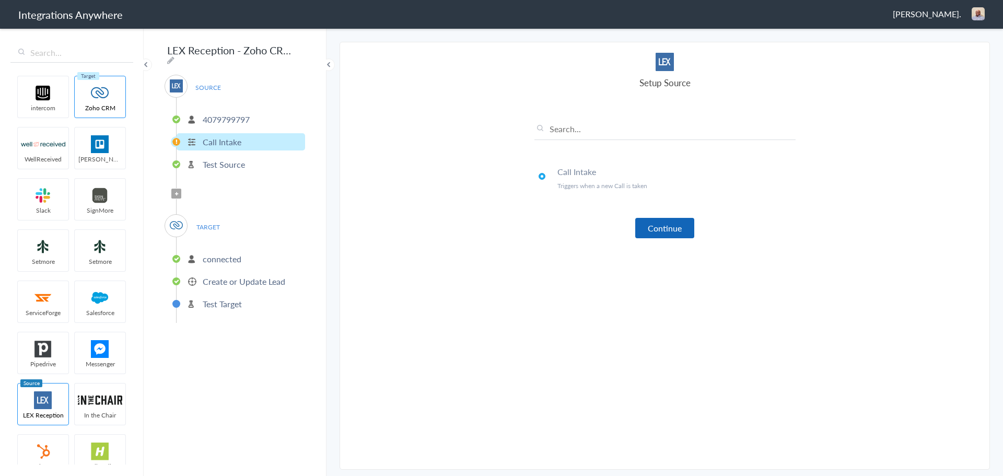
click at [670, 229] on button "Continue" at bounding box center [665, 228] width 59 height 20
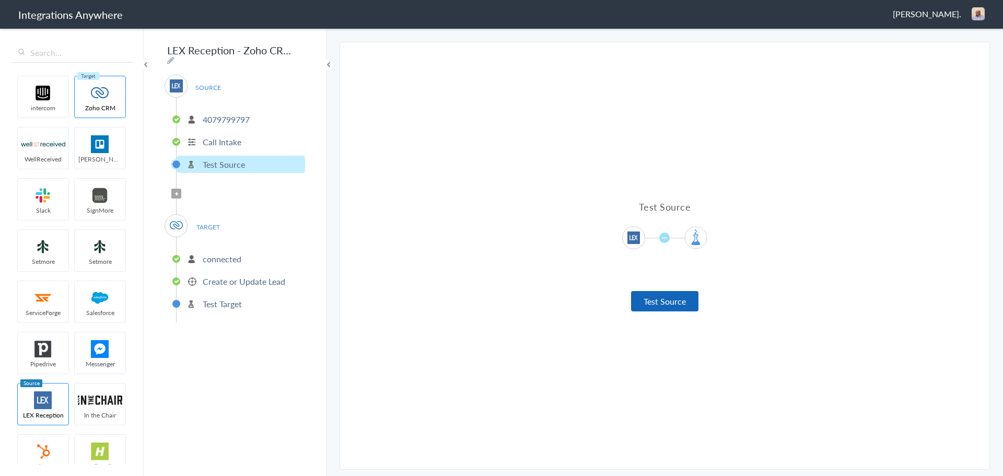
click at [667, 301] on button "Test Source" at bounding box center [664, 301] width 67 height 20
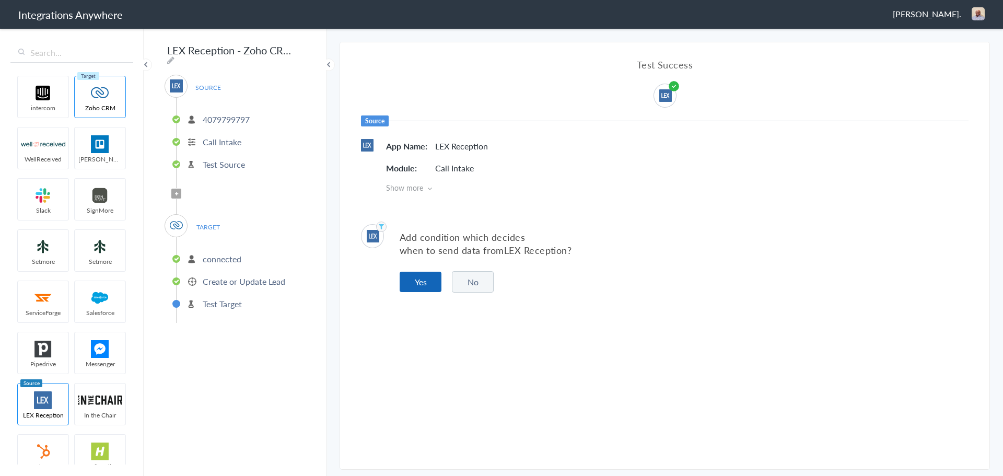
click at [431, 290] on button "Yes" at bounding box center [421, 282] width 42 height 20
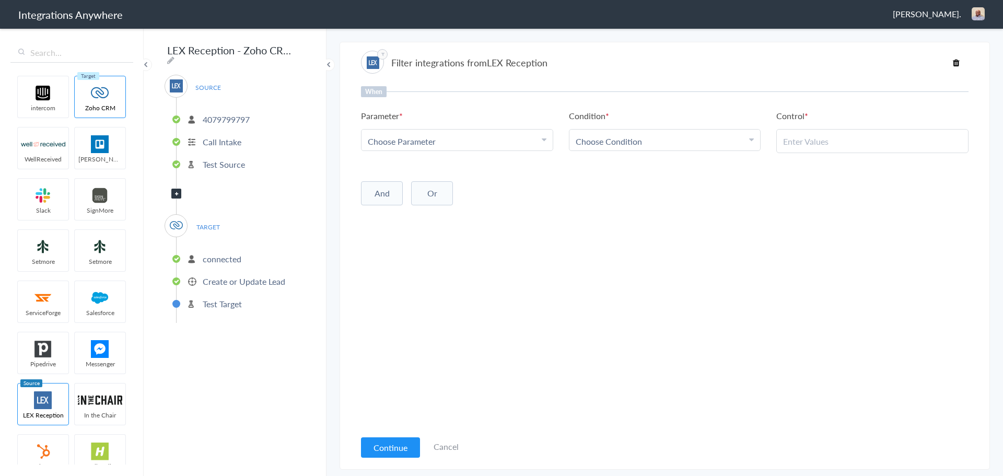
click at [447, 449] on link "Cancel" at bounding box center [446, 447] width 25 height 12
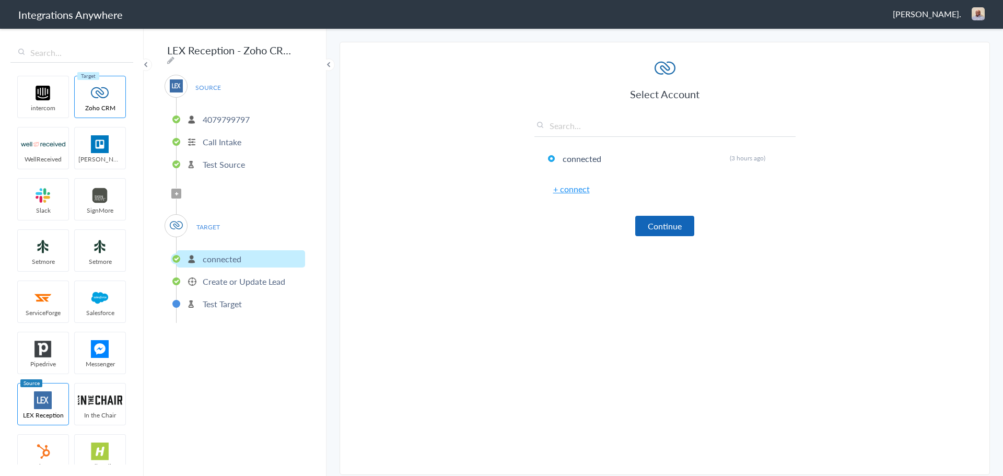
click at [667, 227] on button "Continue" at bounding box center [665, 226] width 59 height 20
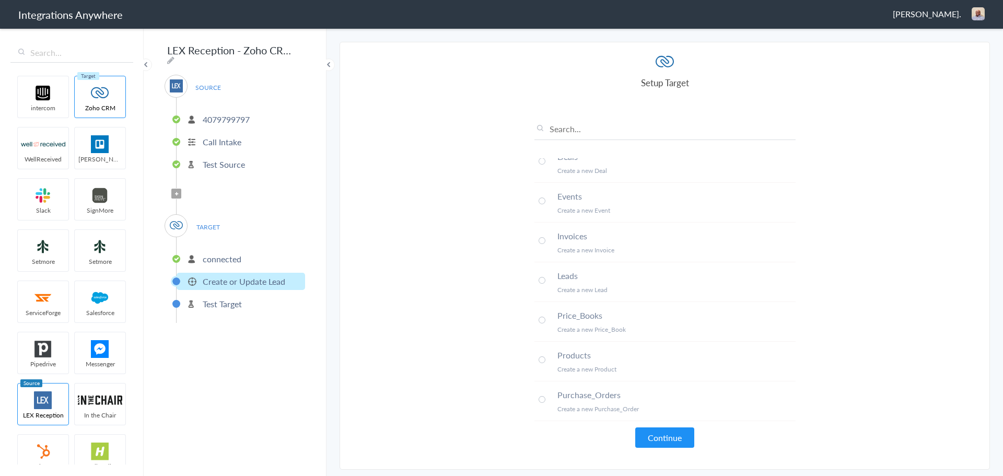
scroll to position [527, 0]
click at [651, 435] on button "Continue" at bounding box center [665, 438] width 59 height 20
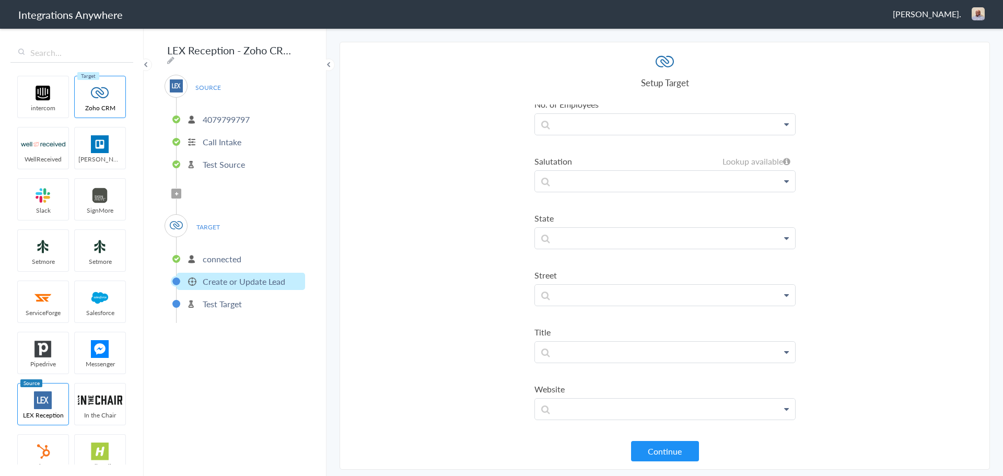
scroll to position [1045, 0]
click at [702, 417] on p at bounding box center [665, 411] width 260 height 21
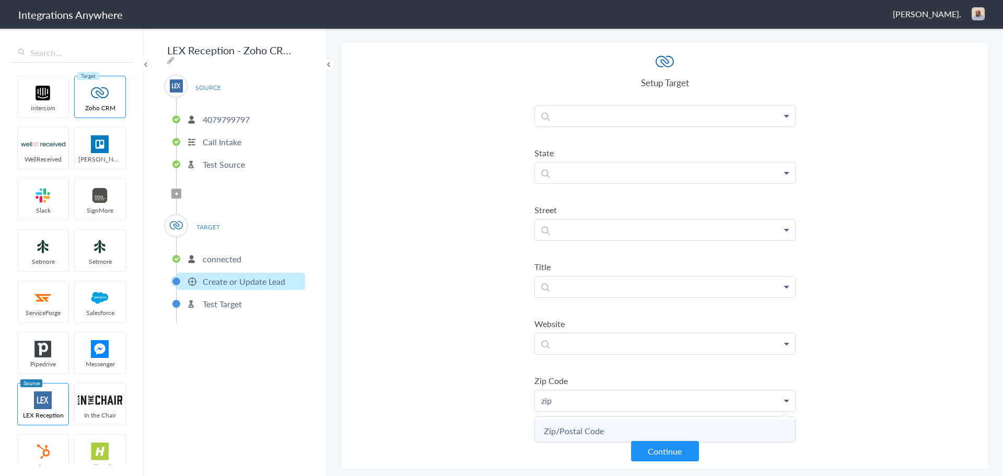
click at [658, 423] on link "Zip/Postal Code" at bounding box center [665, 431] width 260 height 22
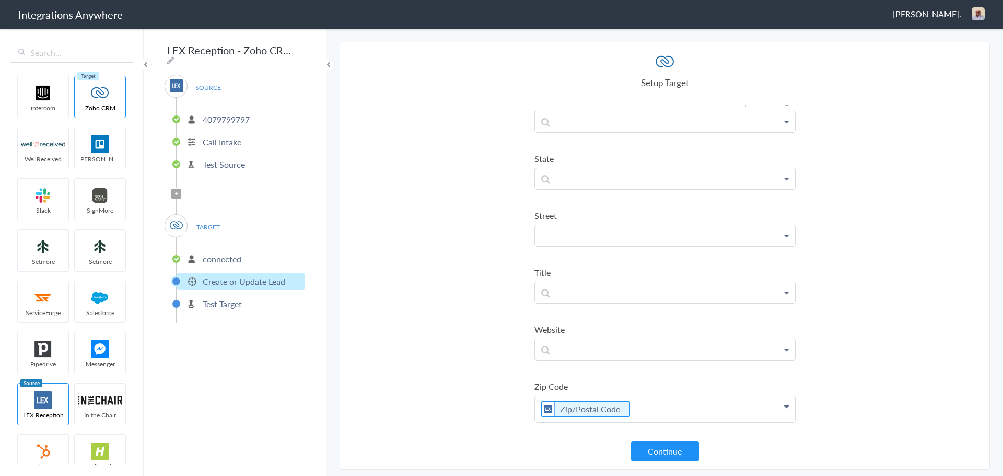
click at [680, 235] on p at bounding box center [665, 235] width 260 height 21
click at [582, 259] on link "Address 1" at bounding box center [665, 266] width 260 height 22
click at [743, 243] on p "Address 1" at bounding box center [665, 238] width 260 height 26
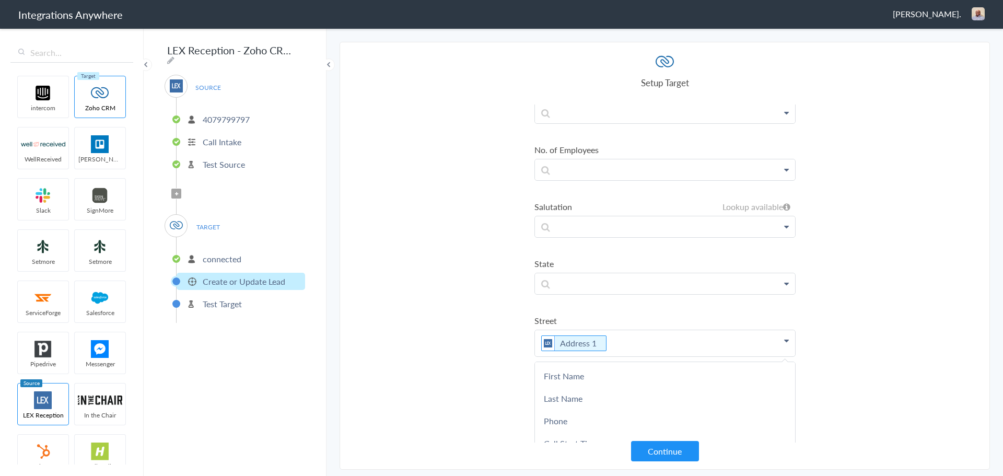
click at [431, 361] on section "Select Account 4079799797 Rename Delete (a few seconds ago) 4079799797 Rename D…" at bounding box center [665, 256] width 651 height 428
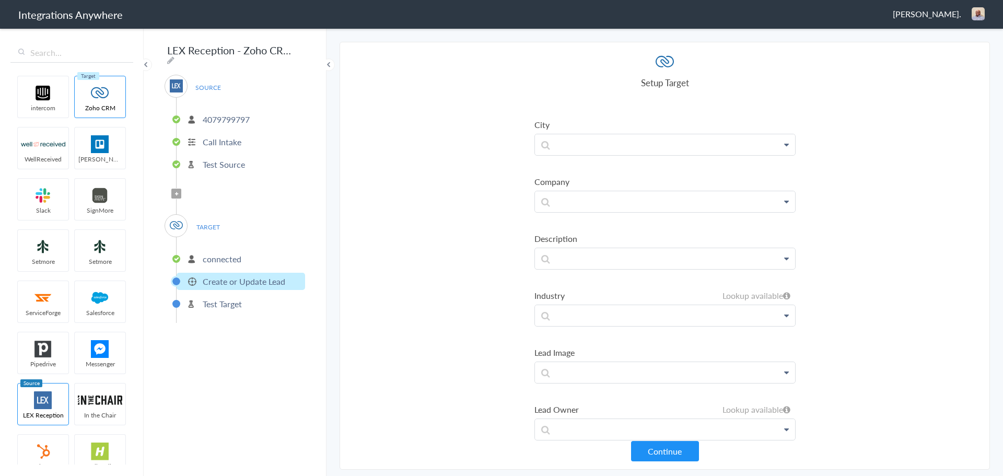
scroll to position [525, 0]
click at [652, 247] on p at bounding box center [665, 247] width 260 height 21
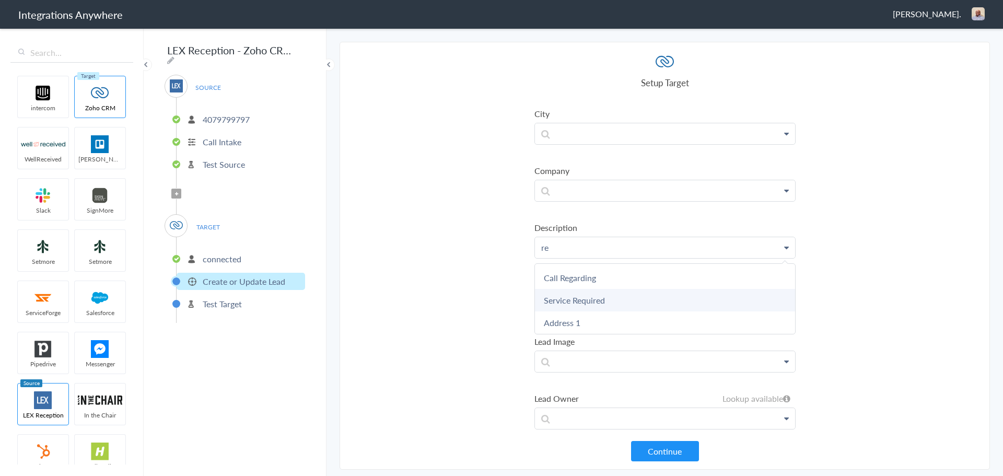
click at [571, 293] on link "Service Required" at bounding box center [665, 300] width 260 height 22
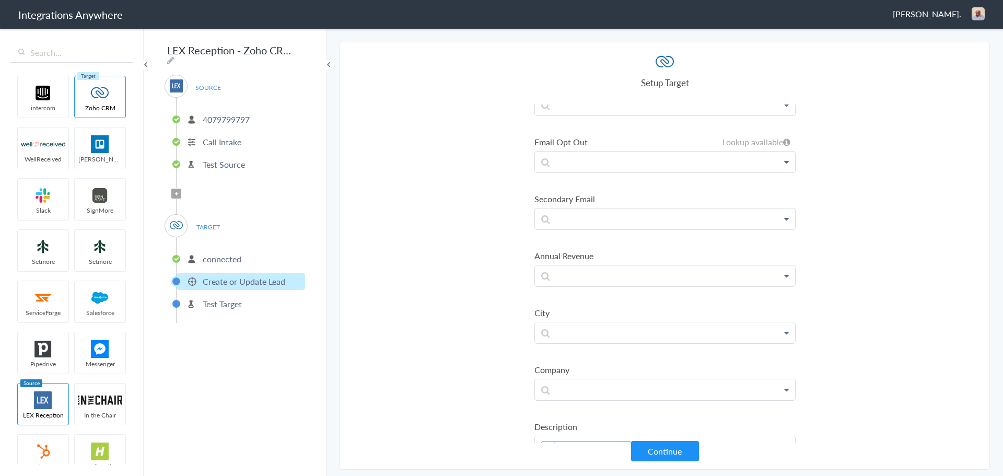
scroll to position [324, 0]
click at [682, 338] on p at bounding box center [665, 335] width 260 height 21
click at [605, 357] on link "City" at bounding box center [665, 365] width 260 height 22
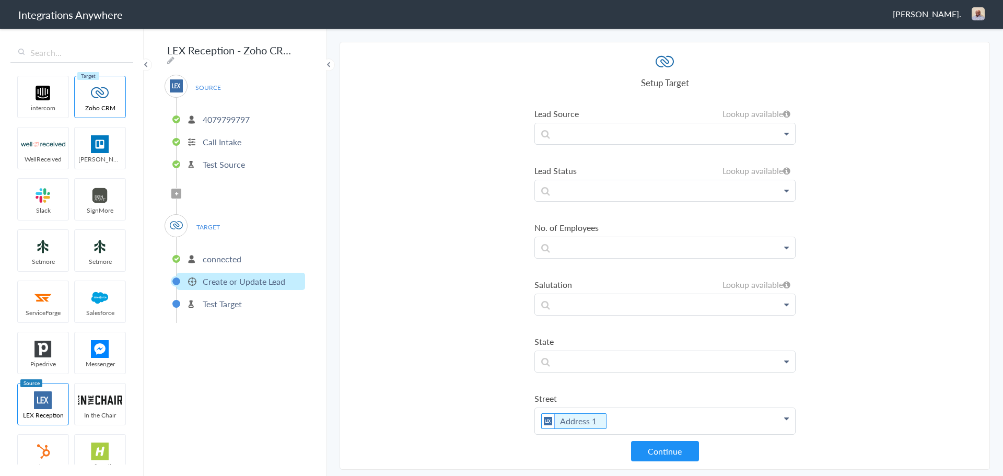
scroll to position [1066, 0]
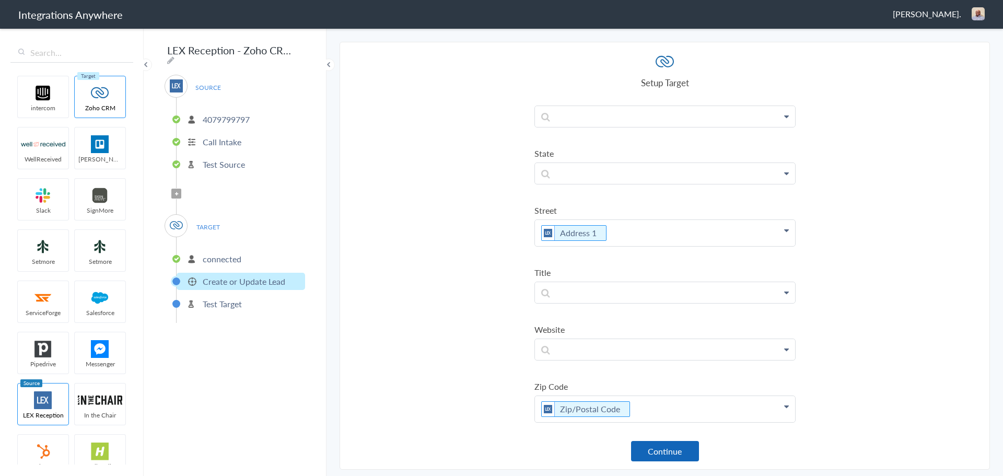
click at [647, 455] on button "Continue" at bounding box center [665, 451] width 68 height 20
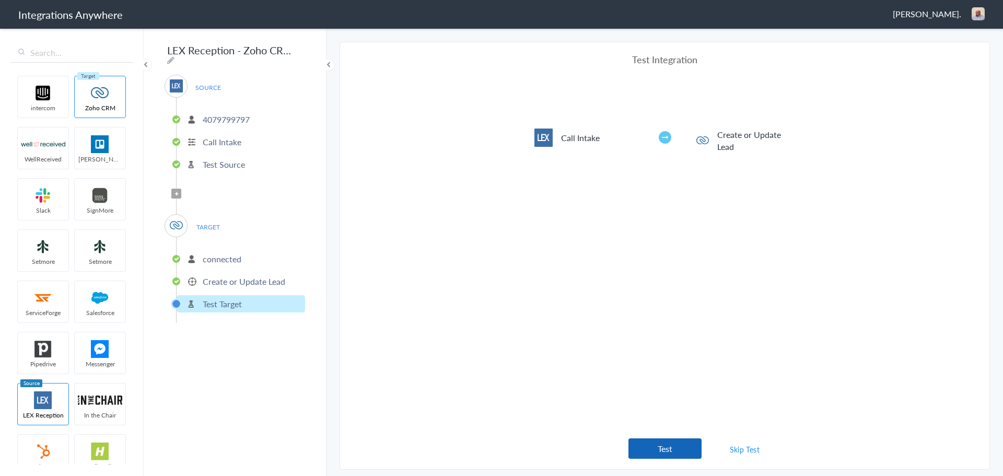
click at [675, 449] on button "Test" at bounding box center [665, 449] width 73 height 20
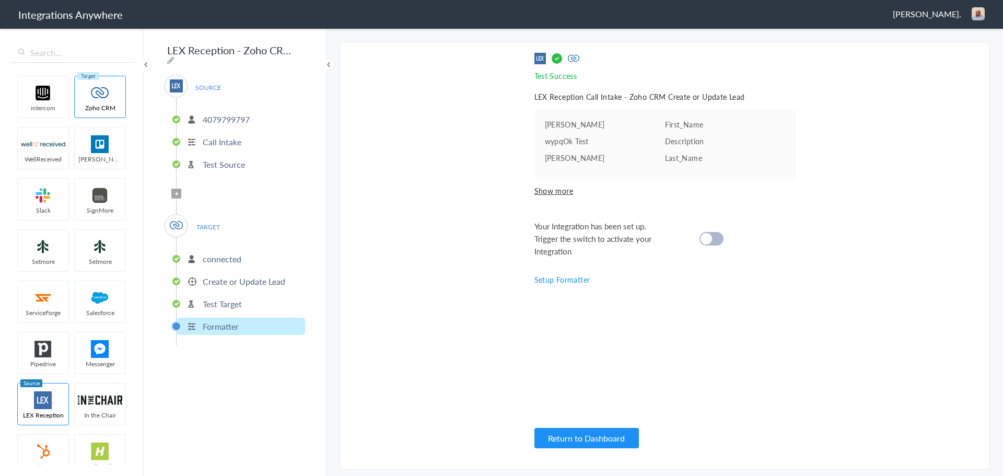
click at [717, 243] on div at bounding box center [712, 239] width 24 height 14
click at [603, 437] on button "Return to Dashboard" at bounding box center [587, 438] width 105 height 20
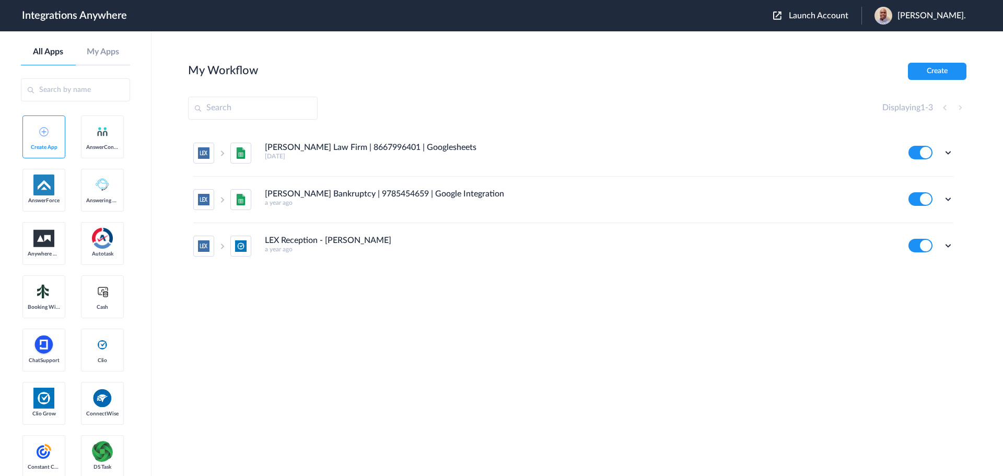
click at [828, 15] on span "Launch Account" at bounding box center [819, 15] width 60 height 8
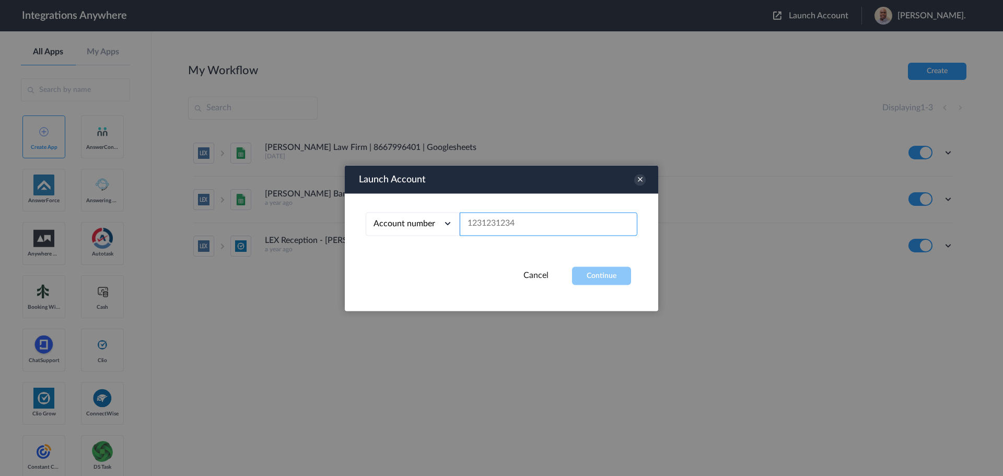
paste input "4079799797"
click at [614, 280] on button "Continue" at bounding box center [601, 276] width 59 height 18
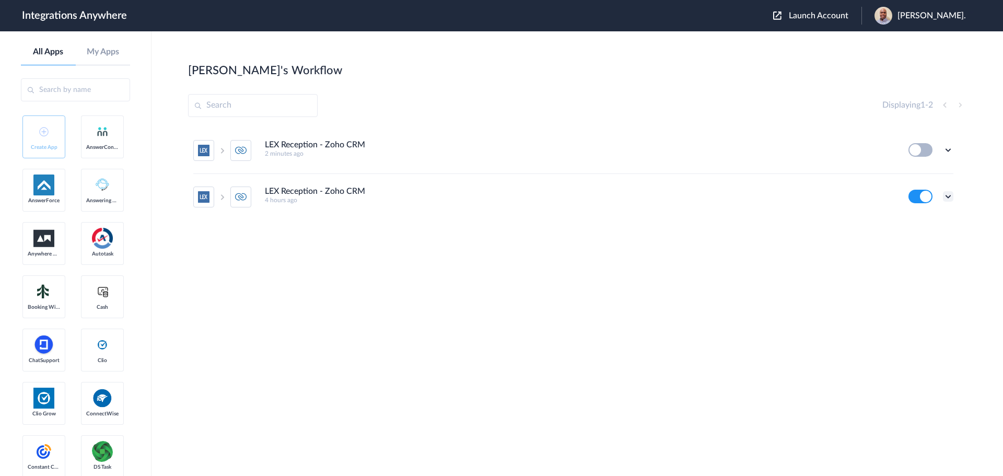
click at [950, 196] on icon at bounding box center [948, 196] width 10 height 10
click at [922, 222] on li "Edit" at bounding box center [920, 220] width 68 height 19
click at [831, 15] on span "Launch Account" at bounding box center [819, 15] width 60 height 8
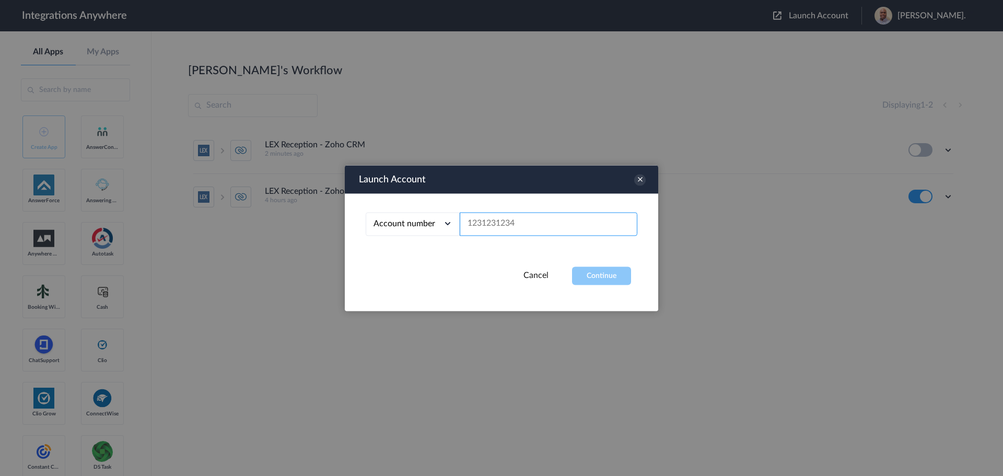
paste input "4079799797"
type input "4079799797"
click at [613, 276] on button "Continue" at bounding box center [601, 276] width 59 height 18
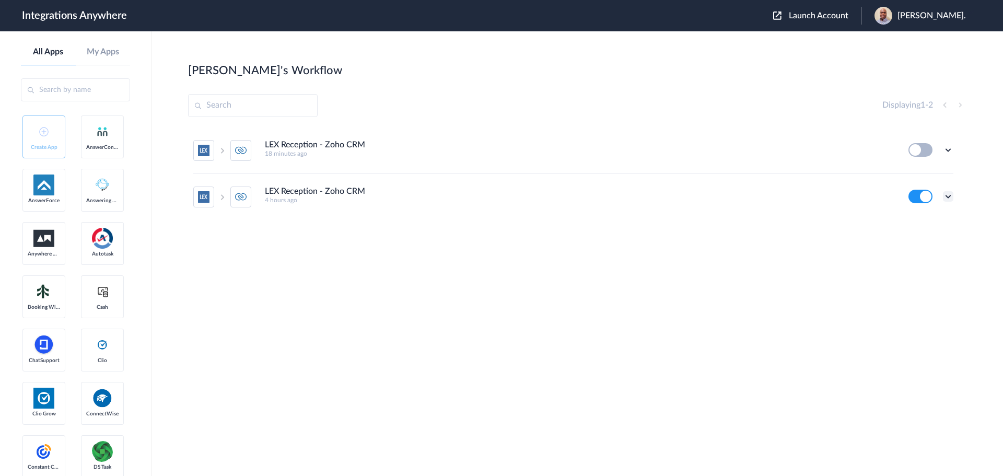
click at [949, 195] on icon at bounding box center [948, 196] width 10 height 10
click at [913, 221] on link "Edit" at bounding box center [906, 220] width 25 height 7
click at [949, 194] on icon at bounding box center [948, 196] width 10 height 10
click at [920, 221] on li "Edit" at bounding box center [920, 220] width 68 height 19
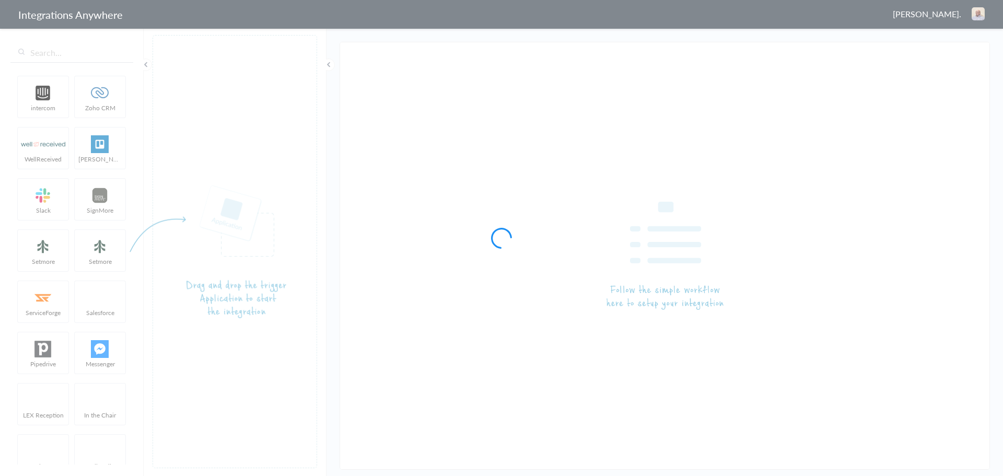
type input "LEX Reception - Zoho CRM"
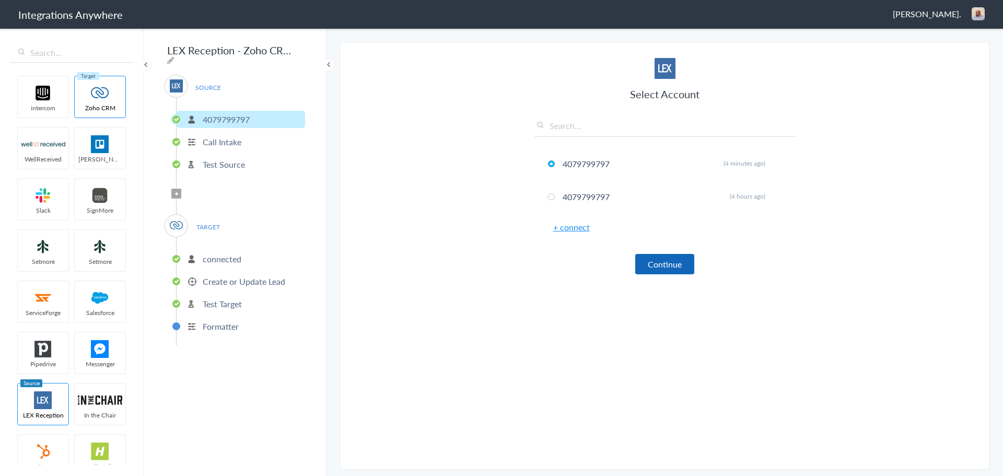
click at [661, 261] on button "Continue" at bounding box center [665, 264] width 59 height 20
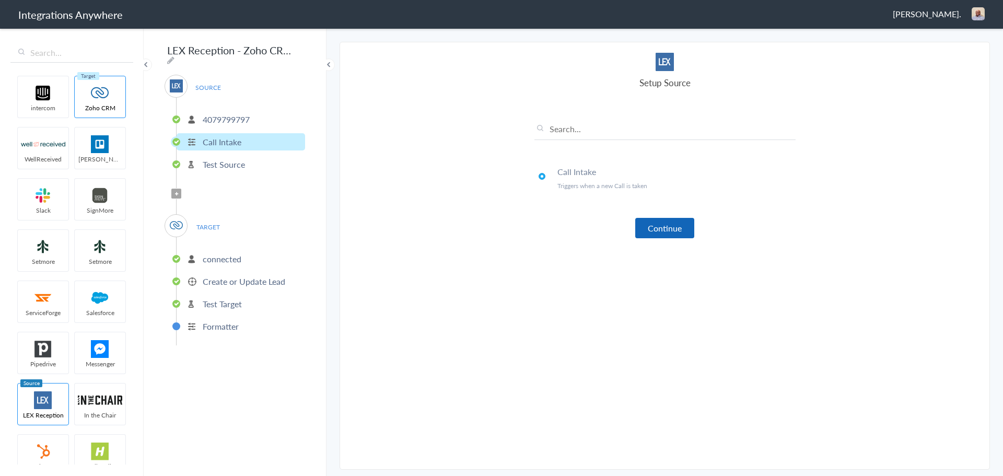
click at [665, 235] on button "Continue" at bounding box center [665, 228] width 59 height 20
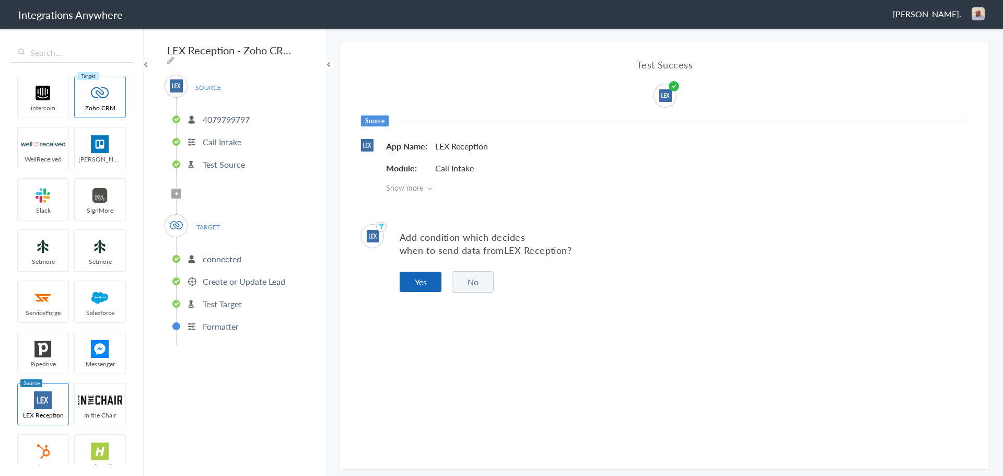
click at [425, 276] on button "Yes" at bounding box center [421, 282] width 42 height 20
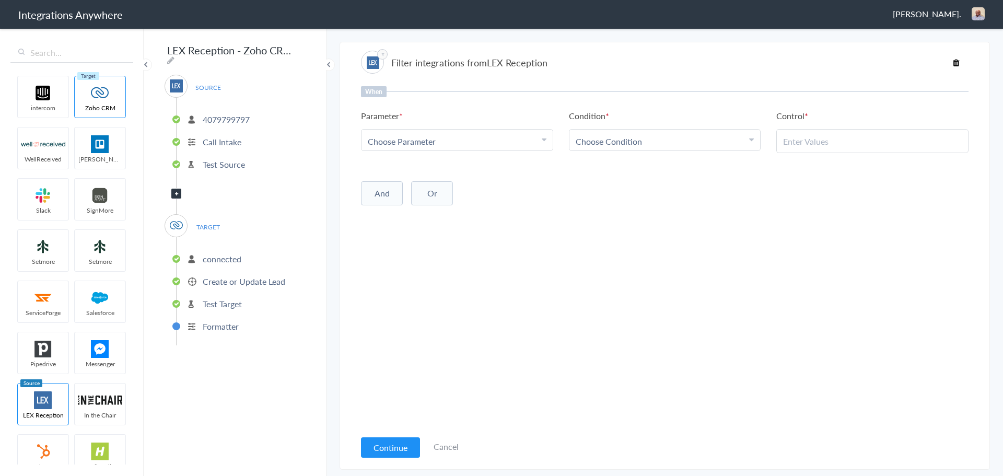
click at [451, 445] on link "Cancel" at bounding box center [446, 447] width 25 height 12
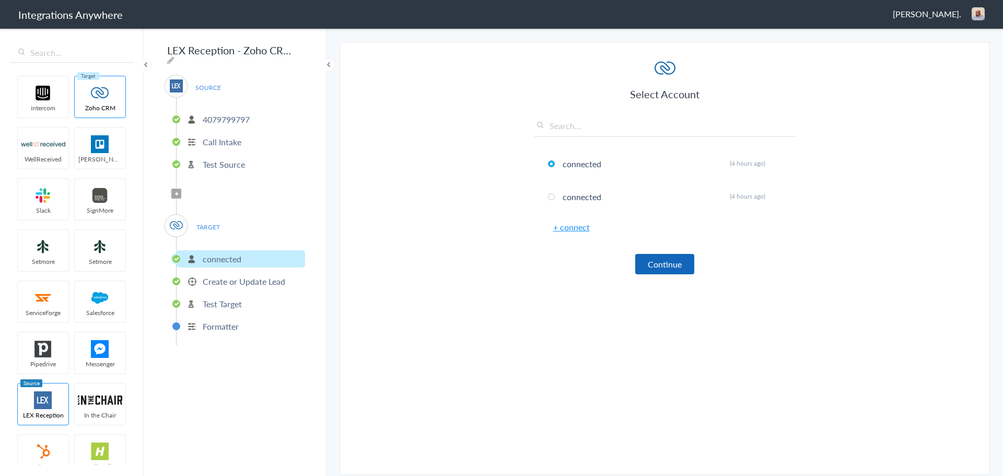
click at [675, 256] on button "Continue" at bounding box center [665, 264] width 59 height 20
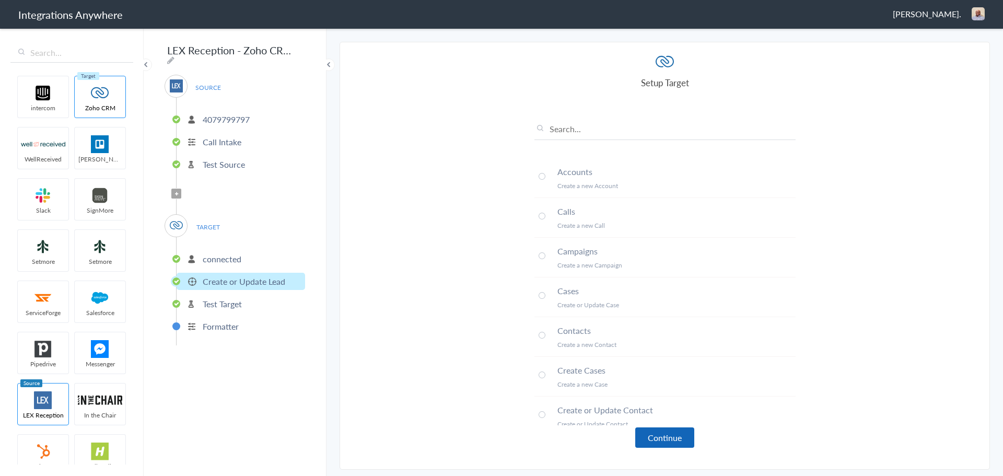
click at [671, 431] on button "Continue" at bounding box center [665, 438] width 59 height 20
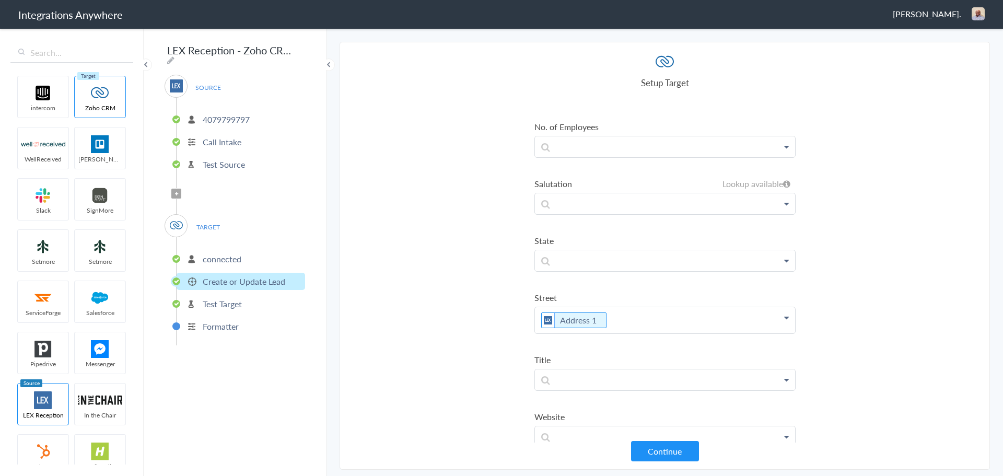
scroll to position [1066, 0]
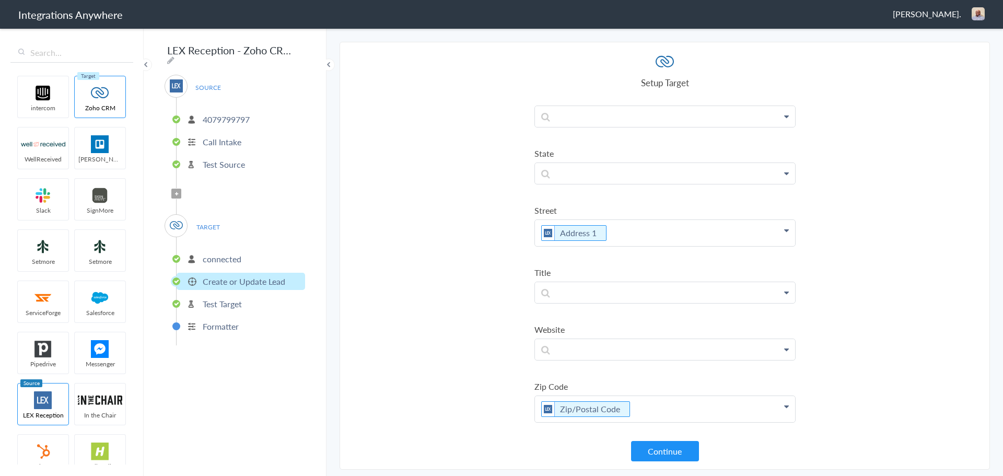
click at [674, 448] on button "Continue" at bounding box center [665, 451] width 68 height 20
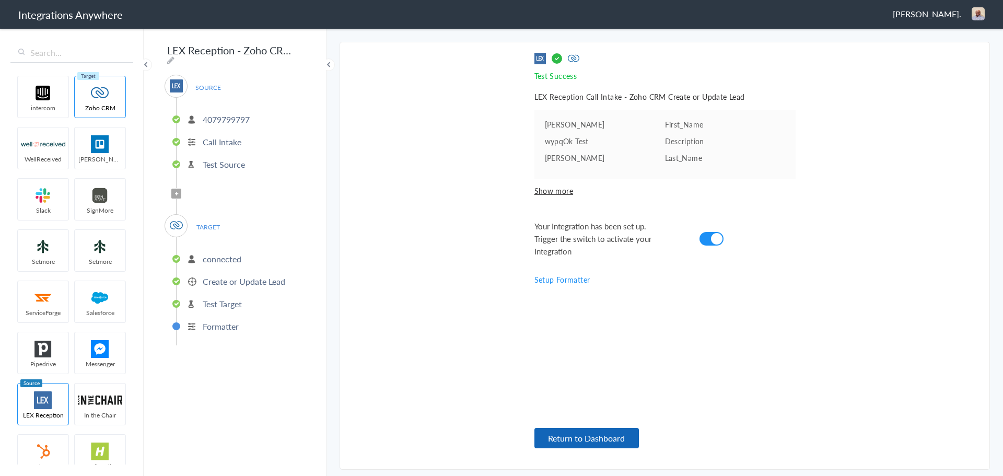
click at [598, 437] on button "Return to Dashboard" at bounding box center [587, 438] width 105 height 20
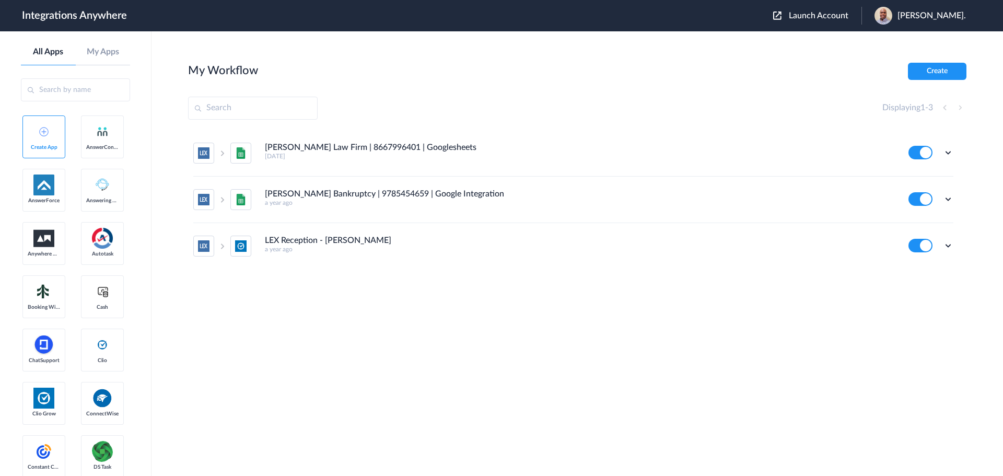
click at [822, 10] on div "Launch Account [PERSON_NAME]. My Account Logout" at bounding box center [875, 16] width 203 height 18
click at [822, 15] on span "Launch Account" at bounding box center [819, 15] width 60 height 8
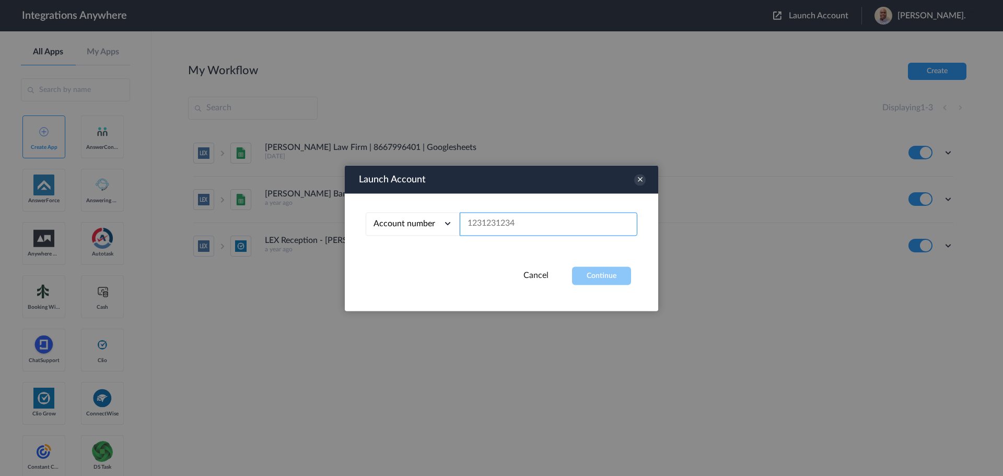
paste input "4079799797"
type input "4079799797"
click at [606, 273] on button "Continue" at bounding box center [601, 276] width 59 height 18
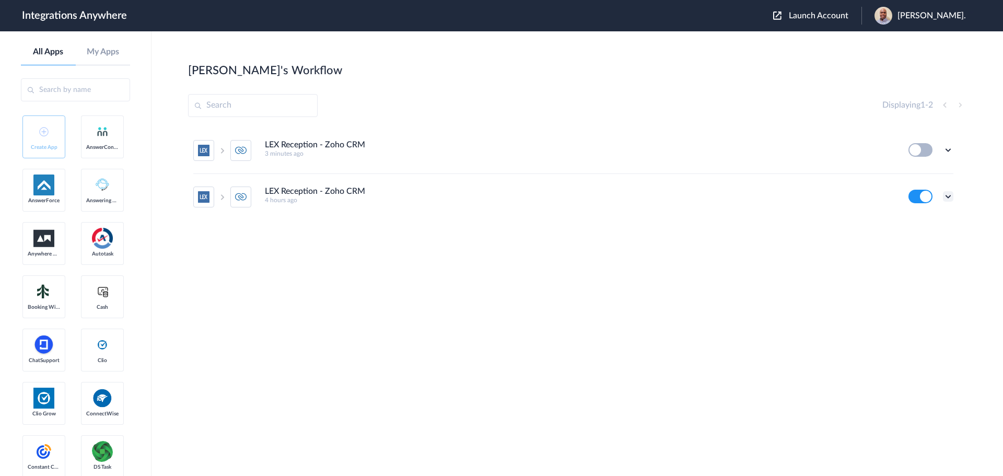
click at [948, 193] on icon at bounding box center [948, 196] width 10 height 10
click at [931, 209] on ul "Edit Task history Delete" at bounding box center [920, 240] width 68 height 66
click at [950, 196] on icon at bounding box center [948, 196] width 10 height 10
click at [921, 221] on li "Edit" at bounding box center [920, 220] width 68 height 19
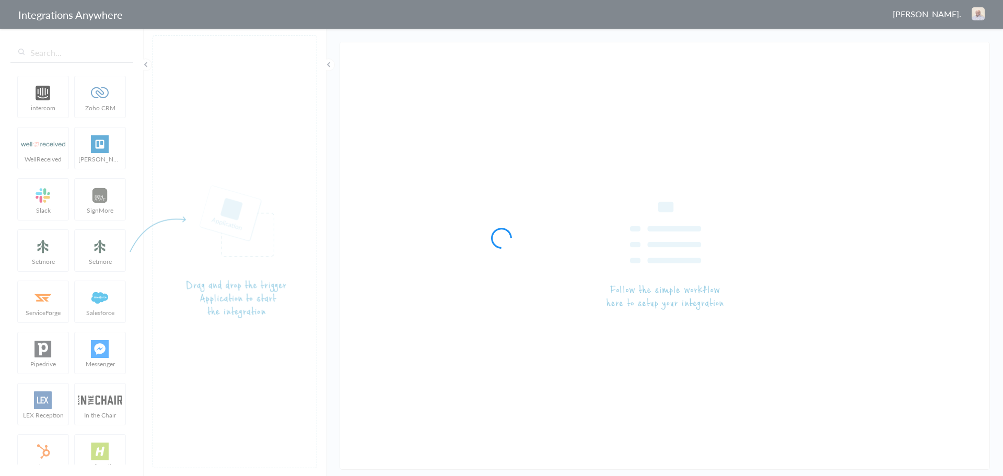
type input "LEX Reception - Zoho CRM"
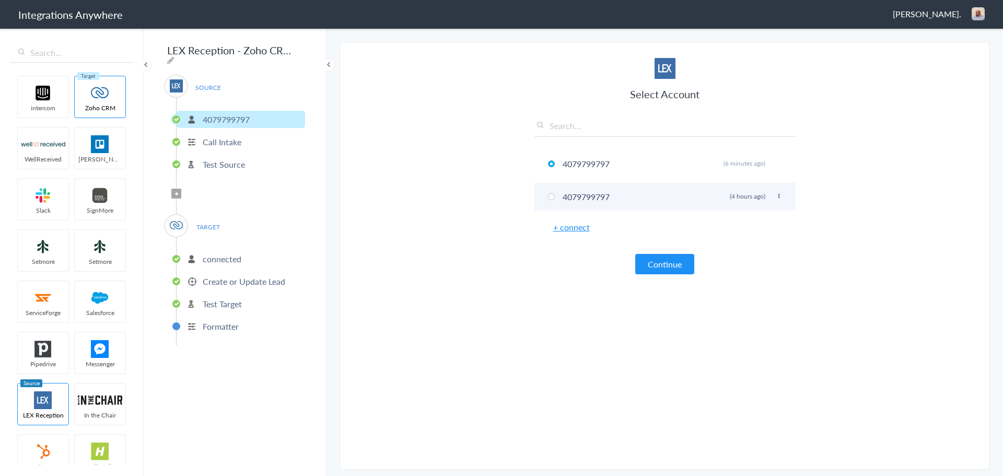
click at [548, 195] on span at bounding box center [551, 196] width 7 height 7
click at [666, 262] on button "Continue" at bounding box center [665, 264] width 59 height 20
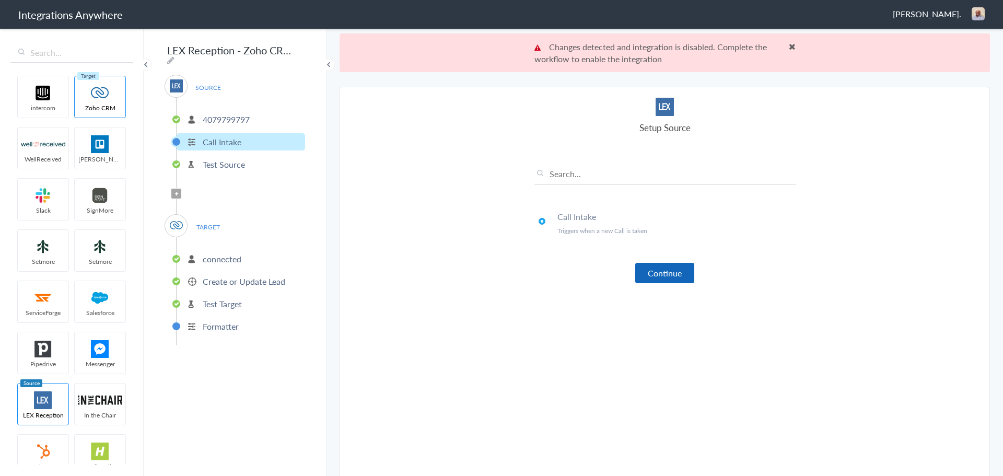
click at [663, 270] on button "Continue" at bounding box center [665, 273] width 59 height 20
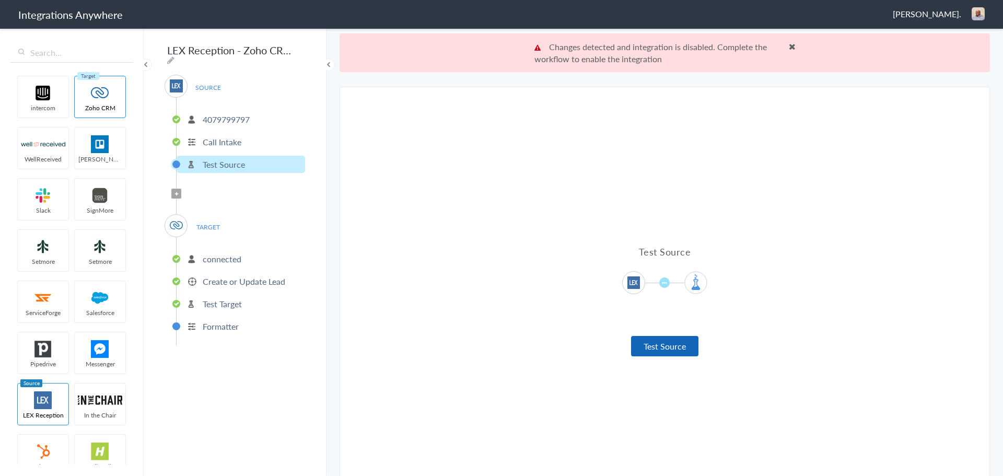
click at [657, 341] on button "Test Source" at bounding box center [664, 346] width 67 height 20
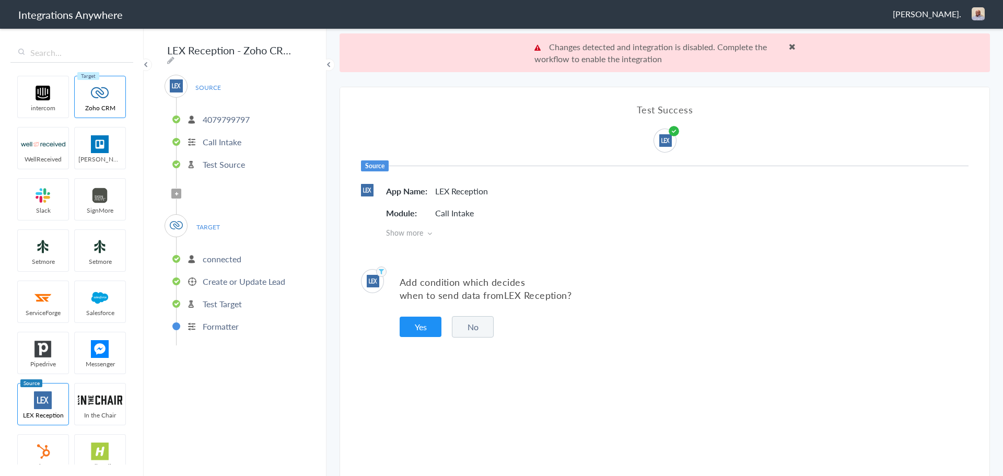
click at [473, 319] on button "No" at bounding box center [473, 326] width 42 height 21
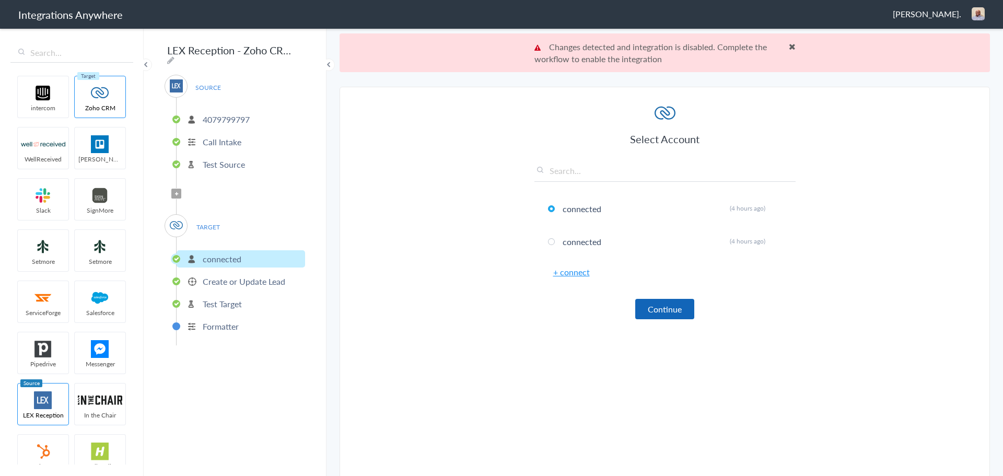
click at [664, 314] on button "Continue" at bounding box center [665, 309] width 59 height 20
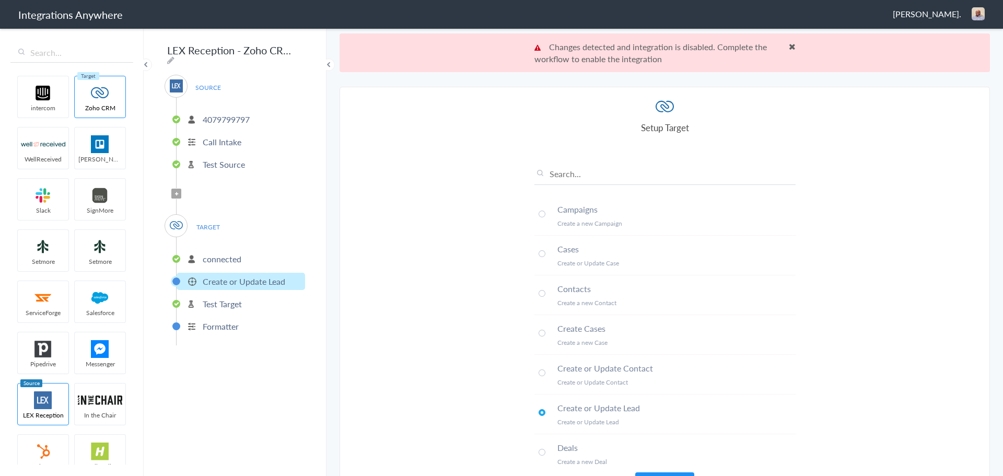
scroll to position [39, 0]
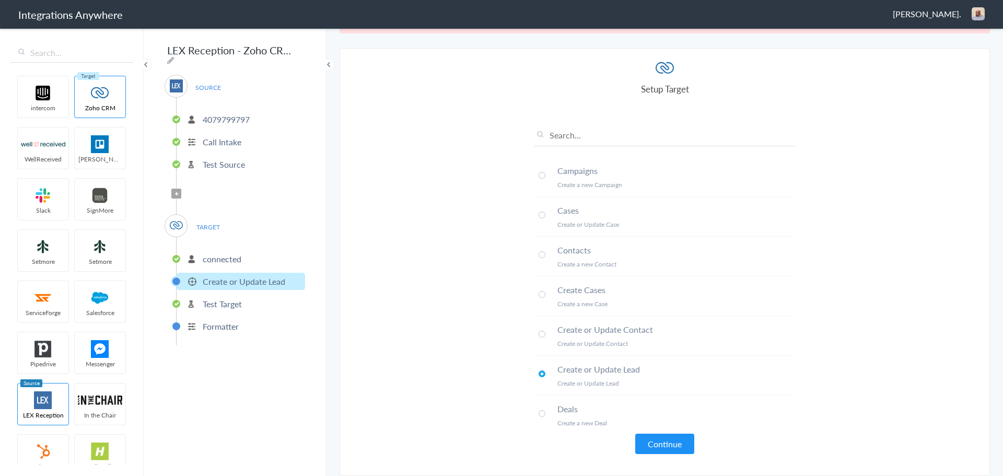
click at [651, 439] on button "Continue" at bounding box center [665, 444] width 59 height 20
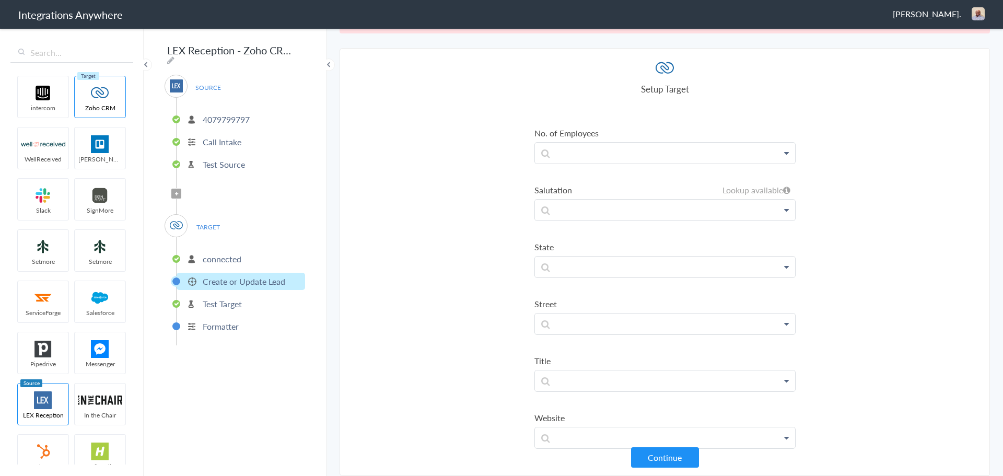
scroll to position [1045, 0]
click at [554, 421] on p at bounding box center [665, 418] width 260 height 21
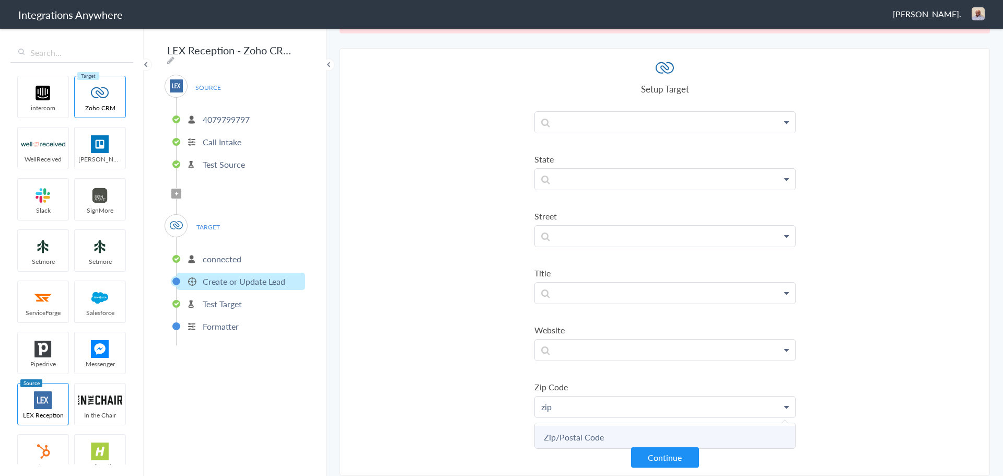
click at [588, 433] on link "Zip/Postal Code" at bounding box center [665, 437] width 260 height 22
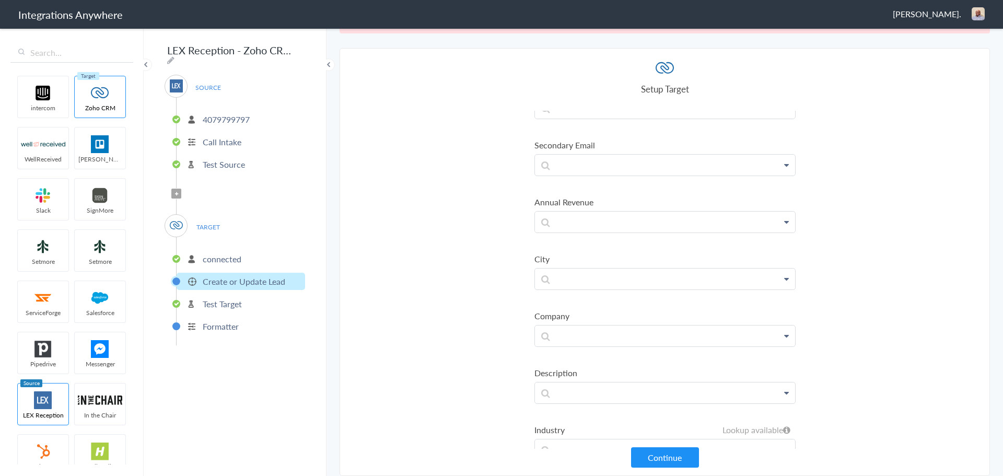
scroll to position [413, 0]
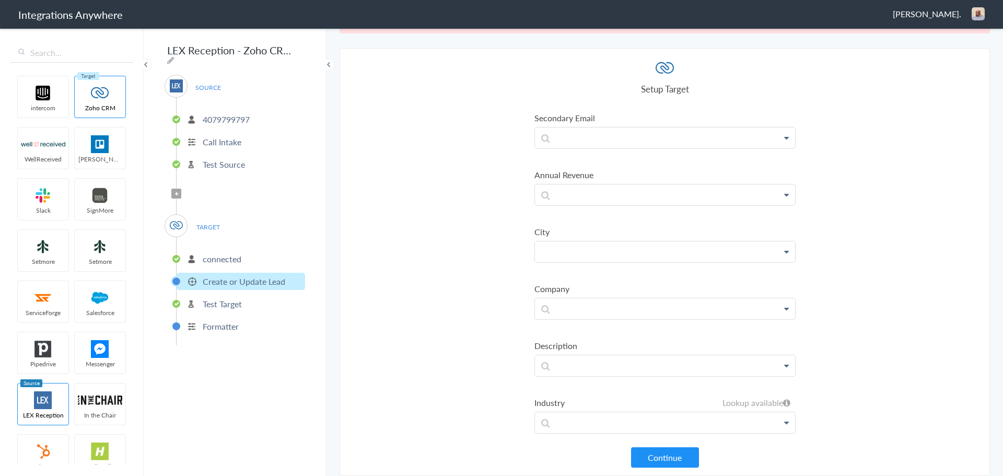
click at [666, 252] on p at bounding box center [665, 251] width 260 height 21
click at [619, 274] on link "City" at bounding box center [665, 282] width 260 height 22
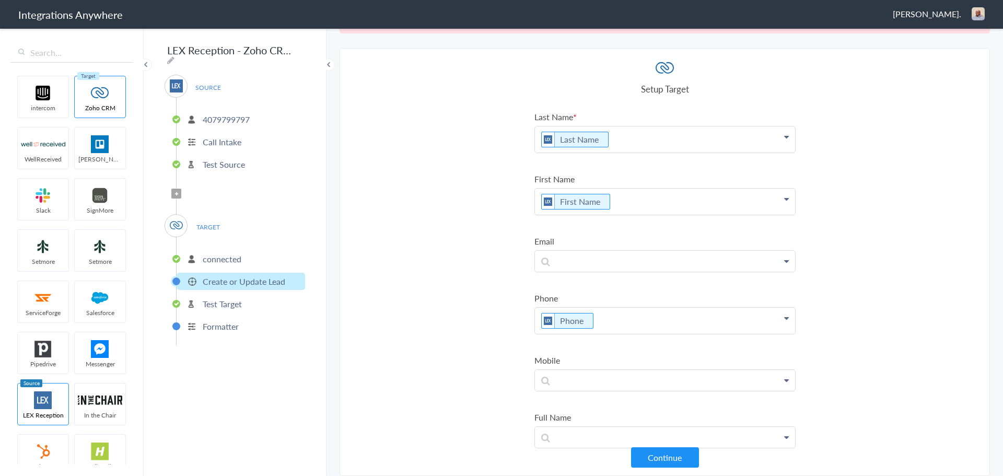
scroll to position [1055, 0]
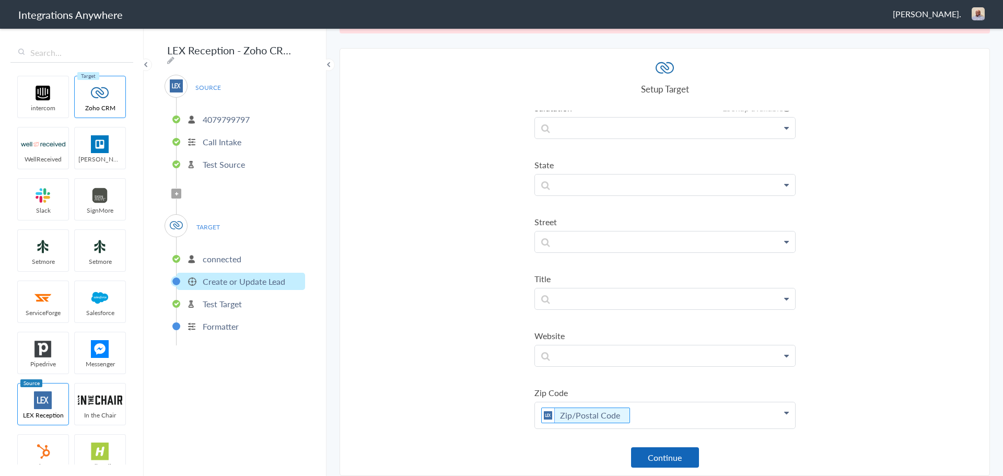
click at [674, 460] on button "Continue" at bounding box center [665, 457] width 68 height 20
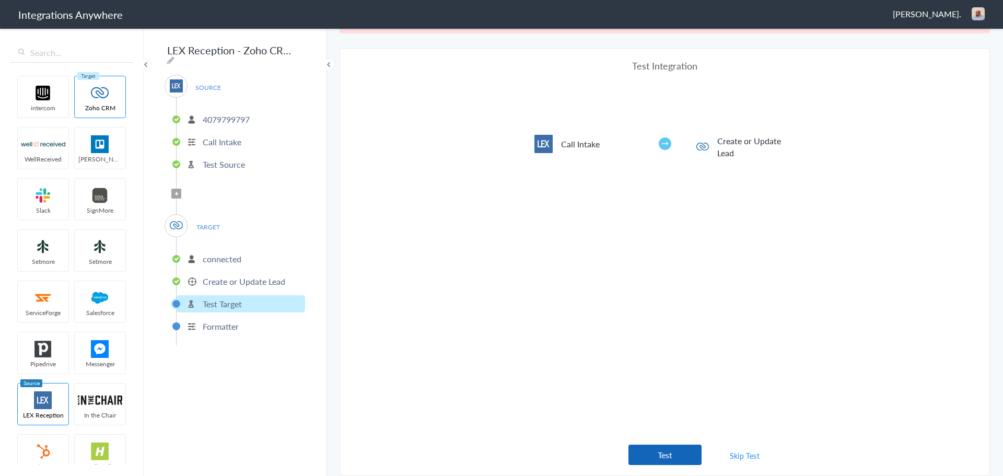
click at [651, 453] on button "Test" at bounding box center [665, 455] width 73 height 20
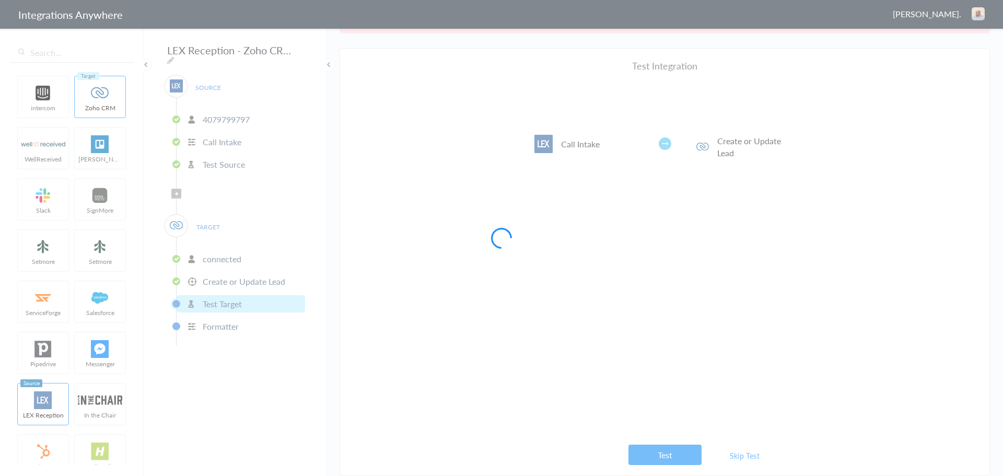
scroll to position [0, 0]
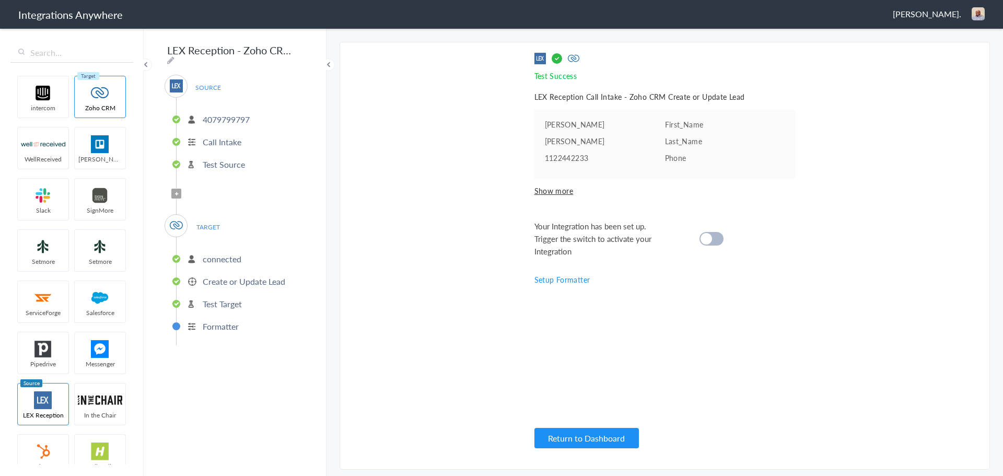
click at [717, 238] on div at bounding box center [712, 239] width 24 height 14
click at [587, 437] on button "Return to Dashboard" at bounding box center [587, 438] width 105 height 20
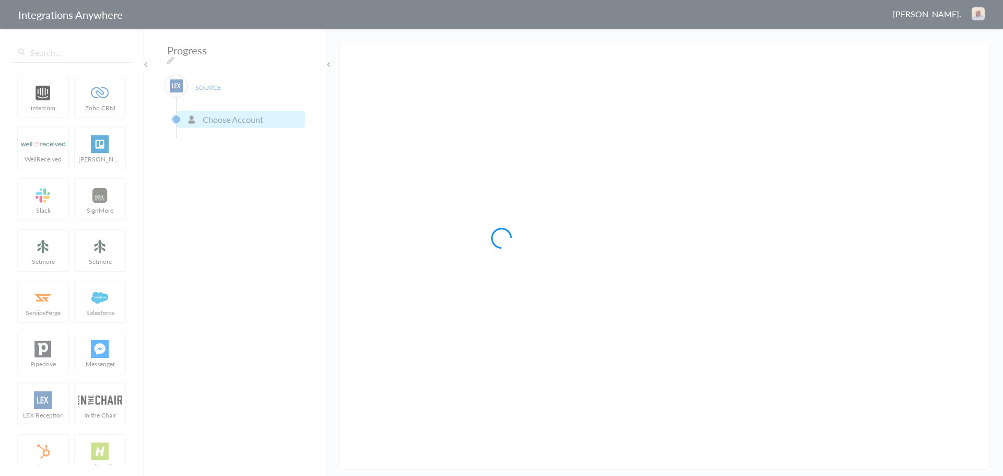
type input "LEX Reception - Zoho CRM"
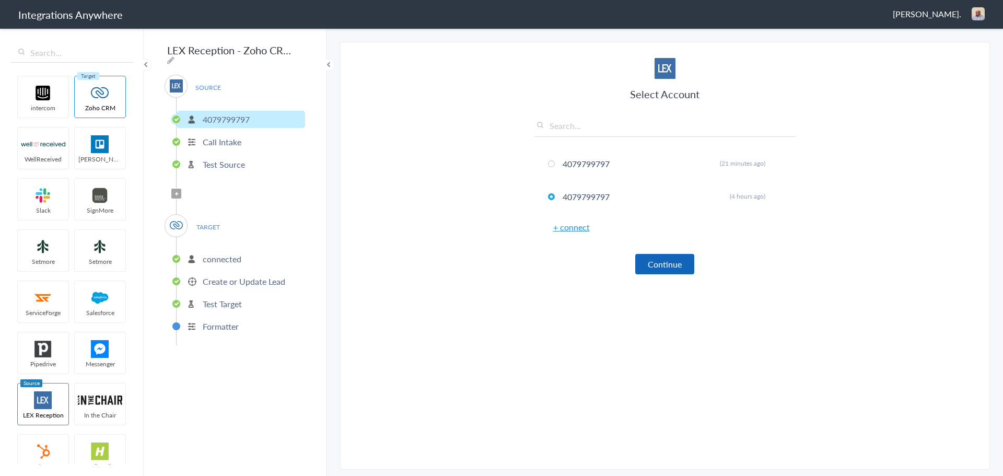
click at [670, 267] on button "Continue" at bounding box center [665, 264] width 59 height 20
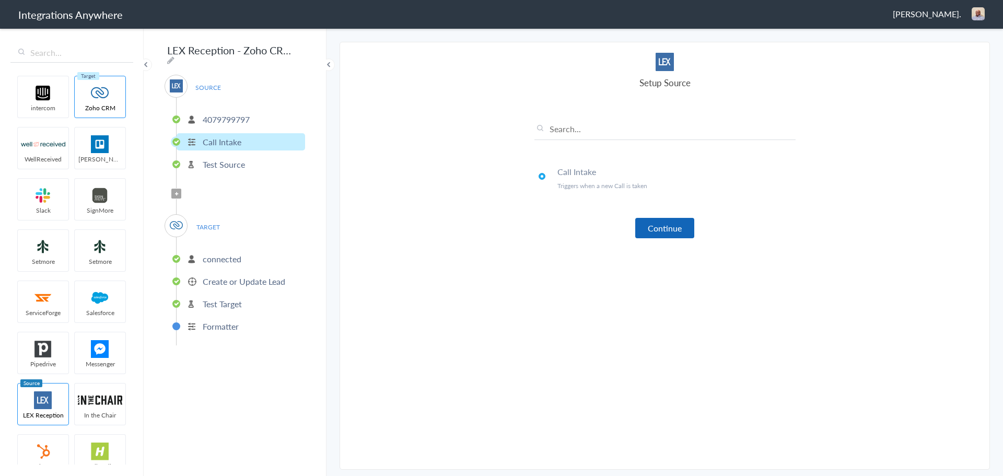
click at [674, 228] on button "Continue" at bounding box center [665, 228] width 59 height 20
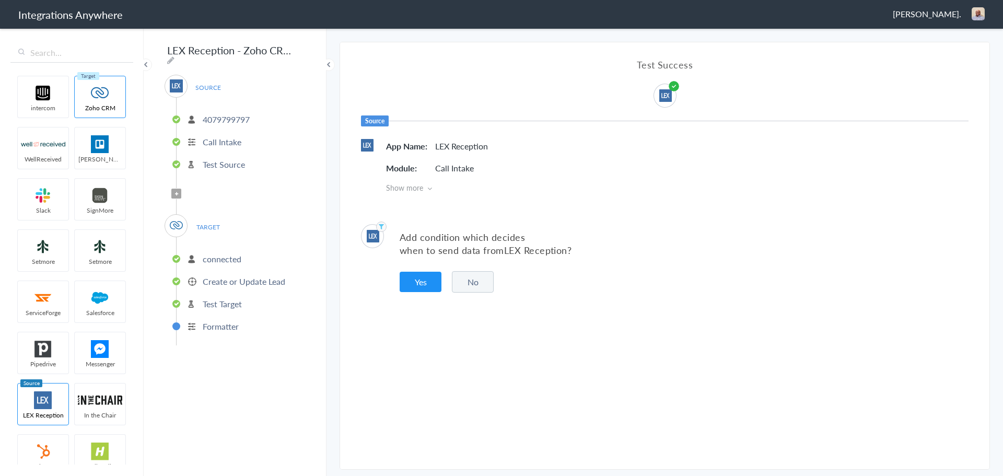
click at [493, 281] on button "No" at bounding box center [473, 281] width 42 height 21
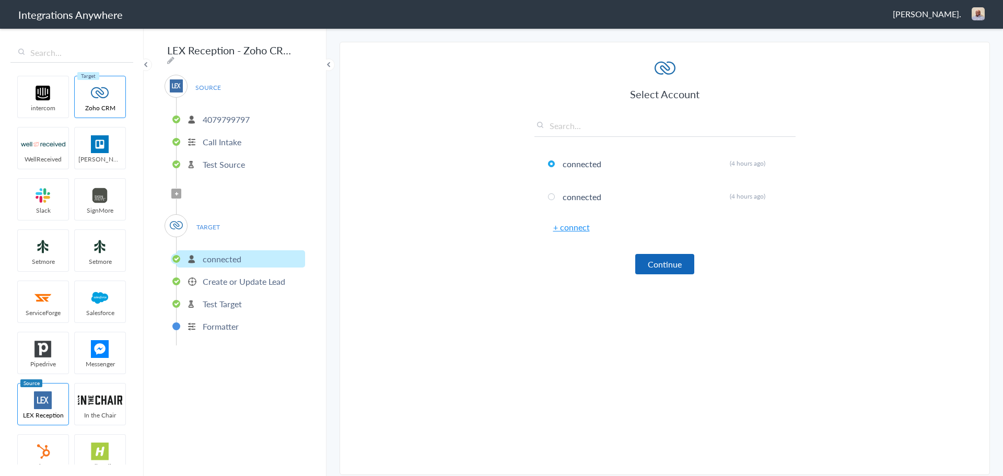
click at [666, 263] on button "Continue" at bounding box center [665, 264] width 59 height 20
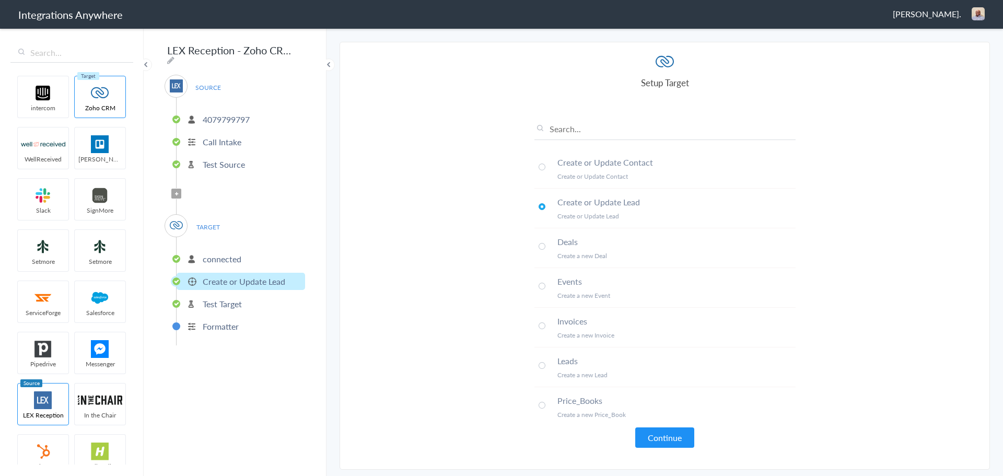
scroll to position [246, 0]
click at [660, 439] on button "Continue" at bounding box center [665, 438] width 59 height 20
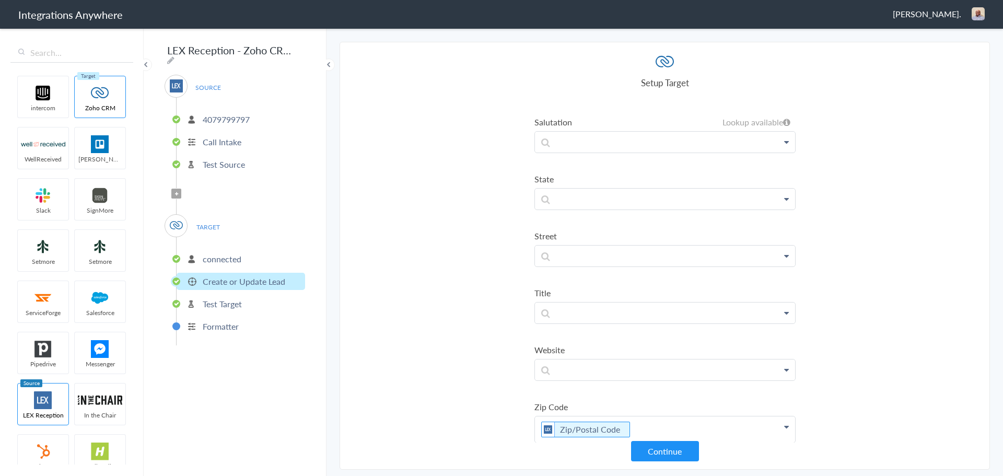
scroll to position [1055, 0]
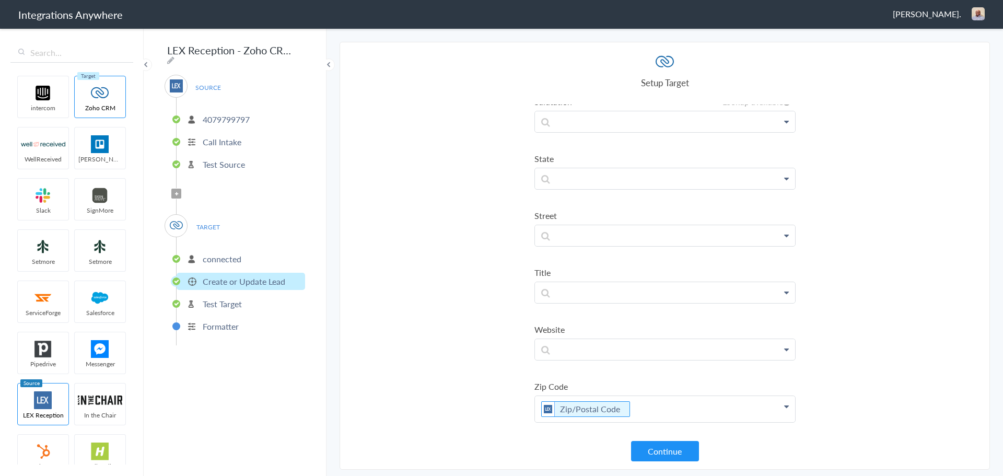
click at [663, 442] on button "Continue" at bounding box center [665, 451] width 68 height 20
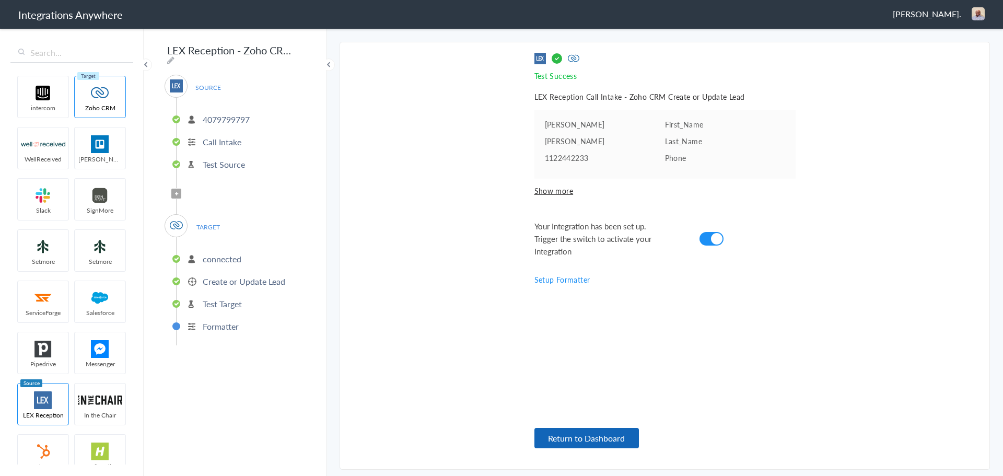
click at [599, 440] on button "Return to Dashboard" at bounding box center [587, 438] width 105 height 20
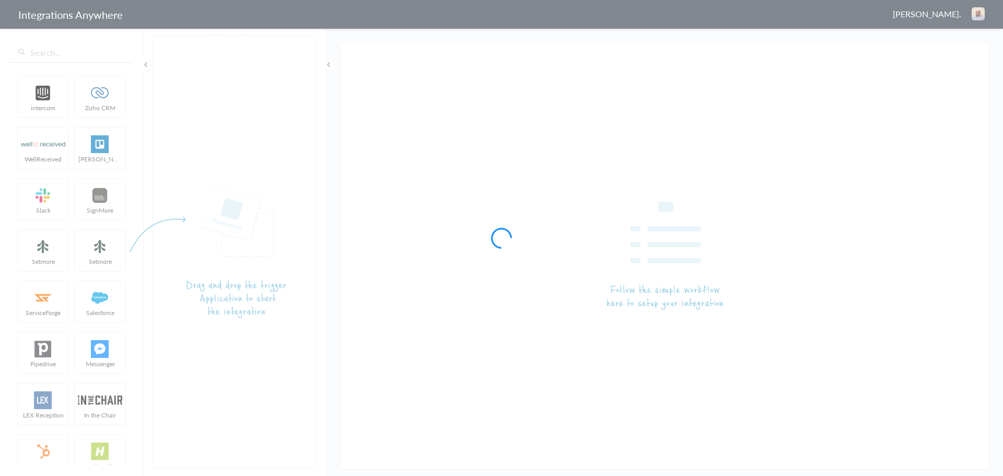
type input "LEX Reception - Zoho CRM"
